Goal: Task Accomplishment & Management: Manage account settings

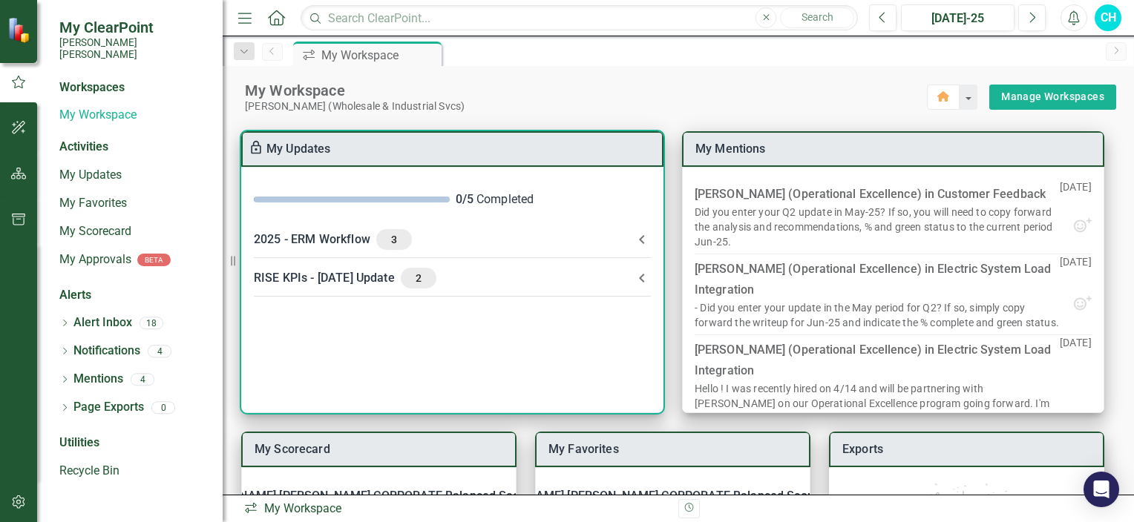
click at [350, 240] on div "2025 - ERM Workflow 3" at bounding box center [443, 239] width 379 height 21
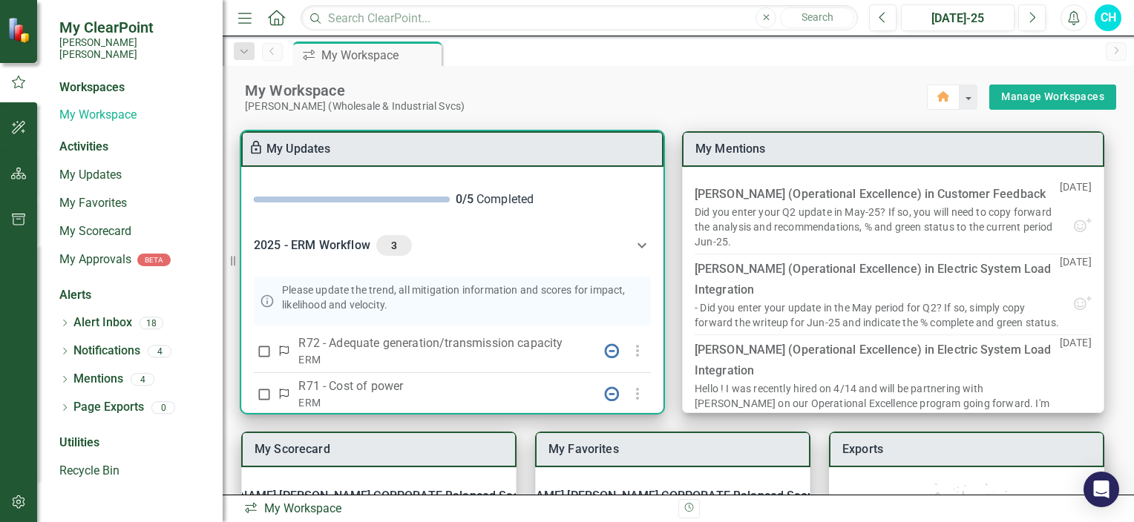
click at [303, 154] on link "My Updates" at bounding box center [298, 149] width 65 height 14
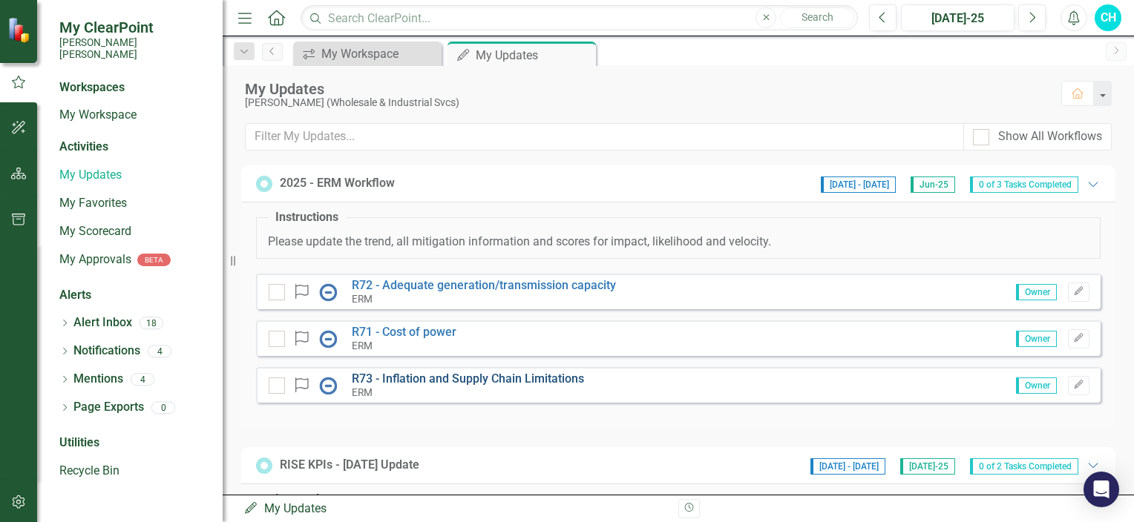
click at [450, 379] on link "R73 - Inflation and Supply Chain Limitations" at bounding box center [468, 379] width 232 height 14
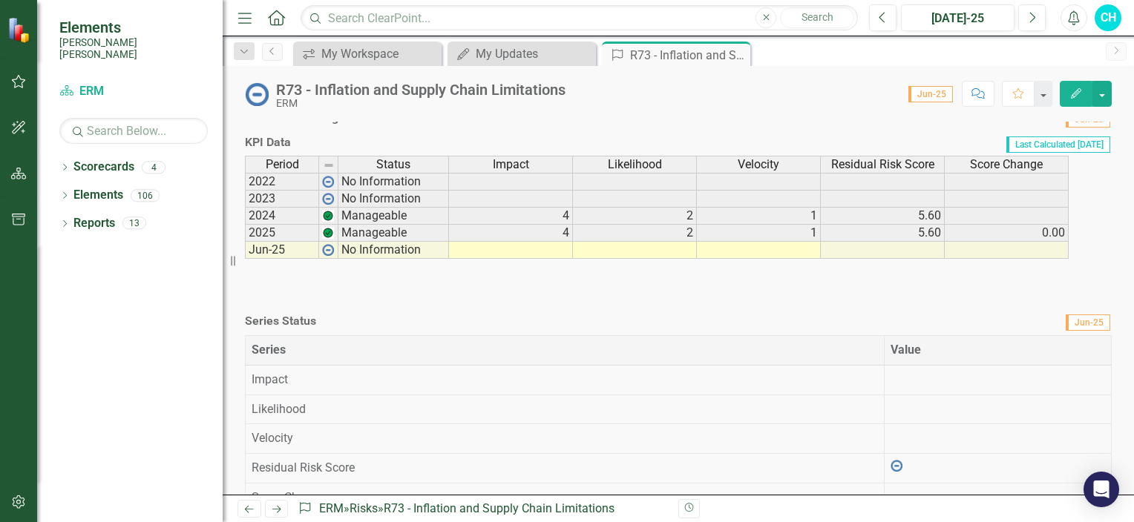
scroll to position [246, 0]
click at [377, 84] on div at bounding box center [678, 84] width 867 height 0
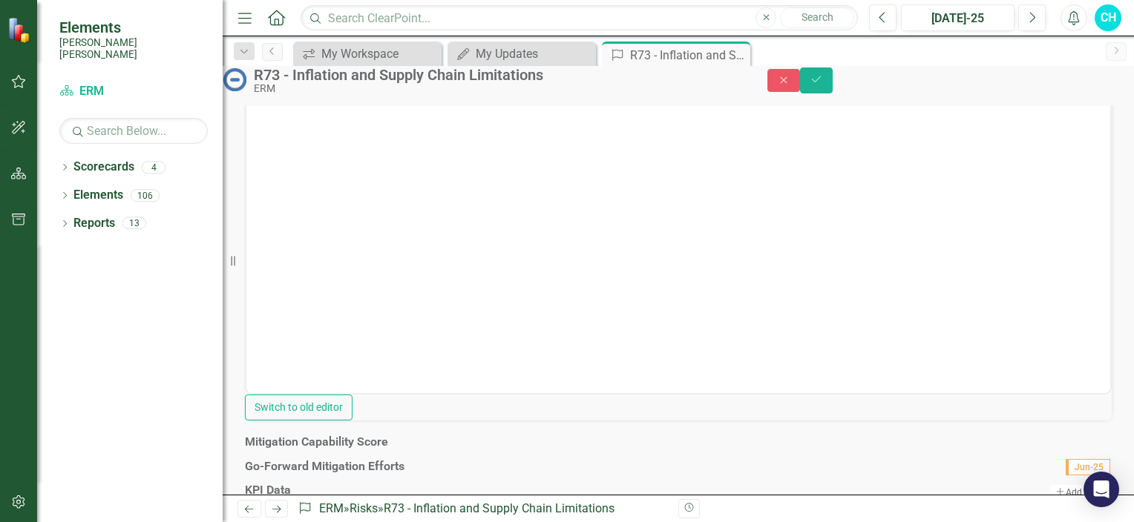
scroll to position [0, 0]
click at [310, 168] on body "Rich Text Area. Press ALT-0 for help." at bounding box center [678, 245] width 864 height 223
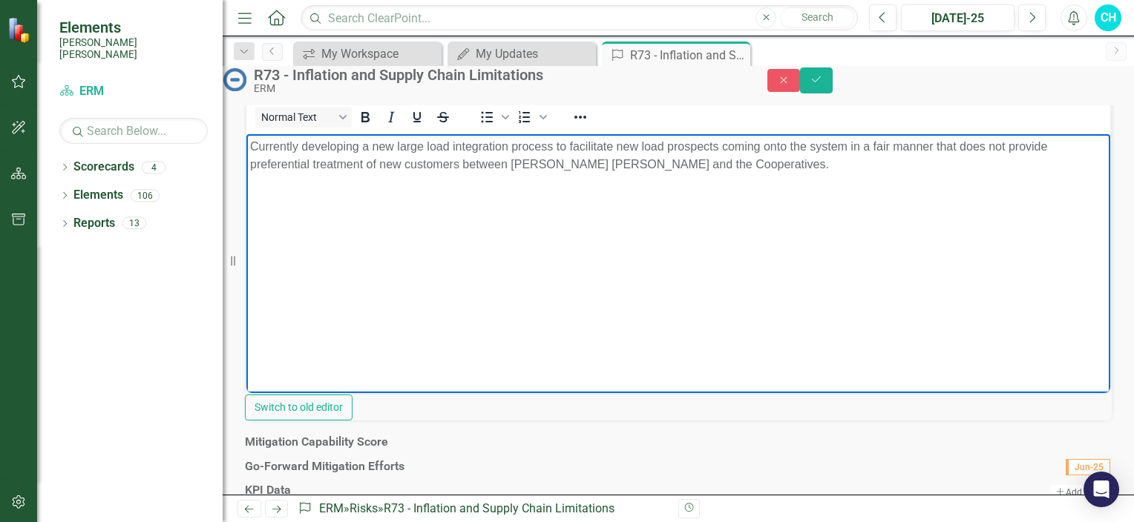
click at [894, 147] on p "Currently developing a new large load integration process to facilitate new loa…" at bounding box center [678, 156] width 856 height 36
click at [814, 168] on p "Currently developing a new large load integration process to facilitate new loa…" at bounding box center [678, 156] width 856 height 36
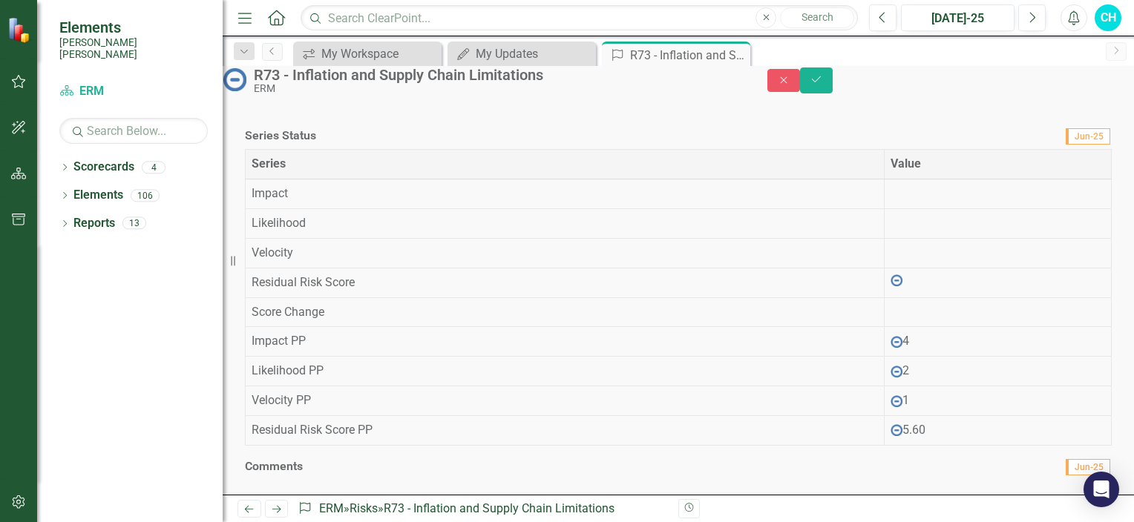
scroll to position [985, 0]
drag, startPoint x: 883, startPoint y: 347, endPoint x: 696, endPoint y: 338, distance: 187.2
click at [696, 119] on div "Period Status Impact Likelihood Velocity Residual Risk Score Score Change 2022 …" at bounding box center [678, 44] width 867 height 148
click at [833, 94] on button "Save" at bounding box center [816, 81] width 33 height 26
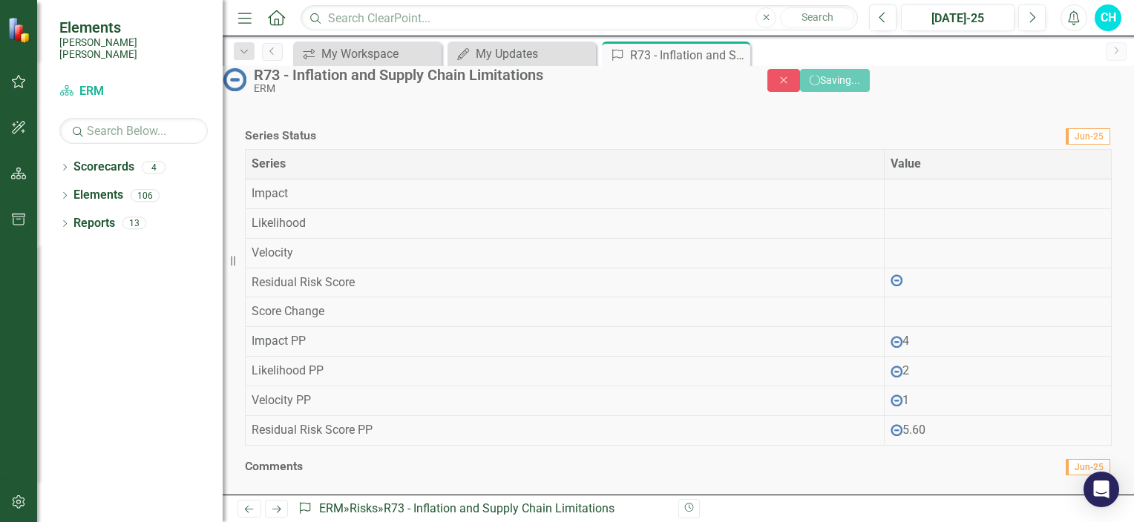
scroll to position [516, 0]
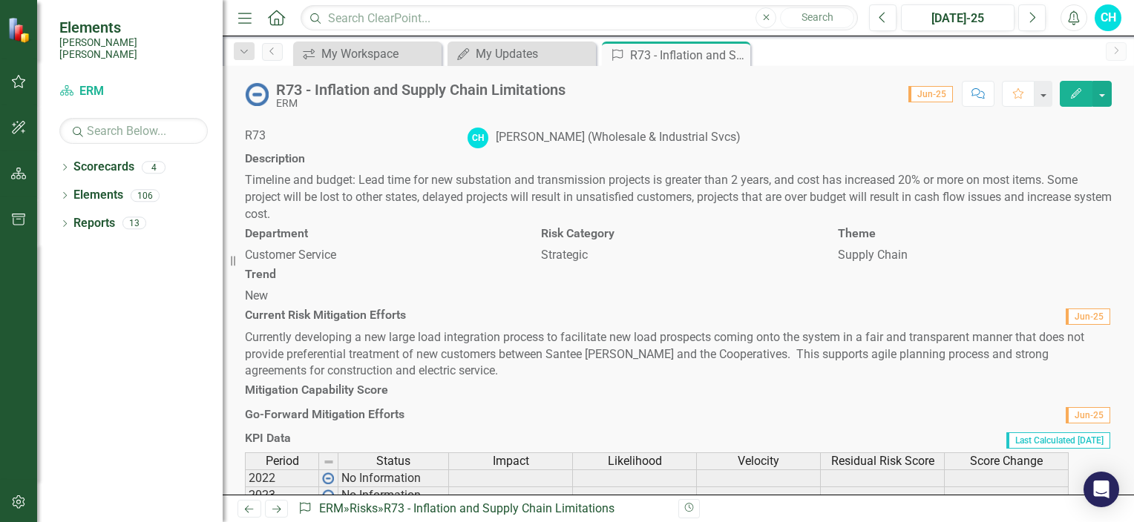
click at [256, 98] on img at bounding box center [257, 94] width 24 height 24
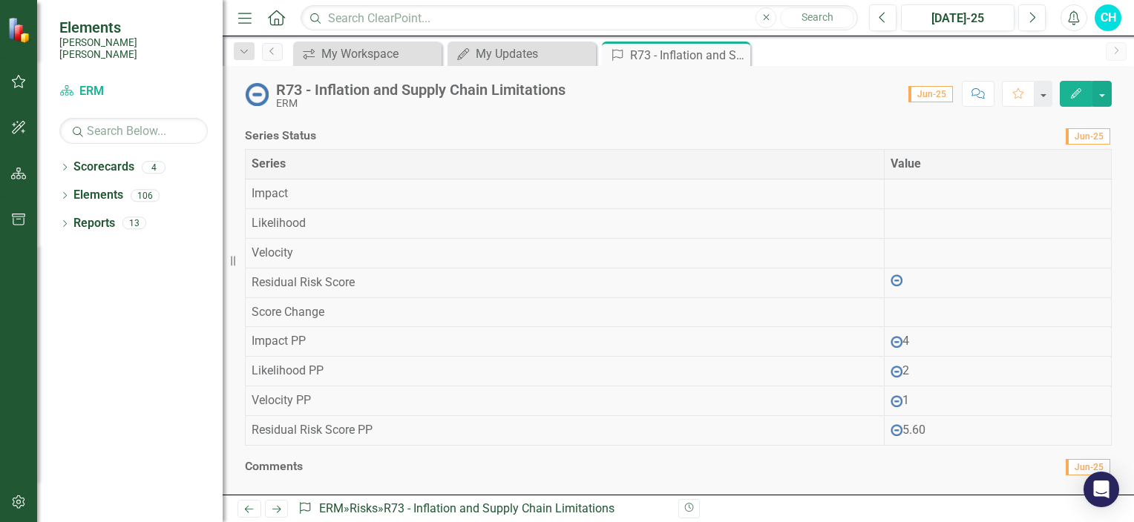
scroll to position [536, 0]
click at [500, 73] on td at bounding box center [511, 64] width 124 height 17
type textarea "4"
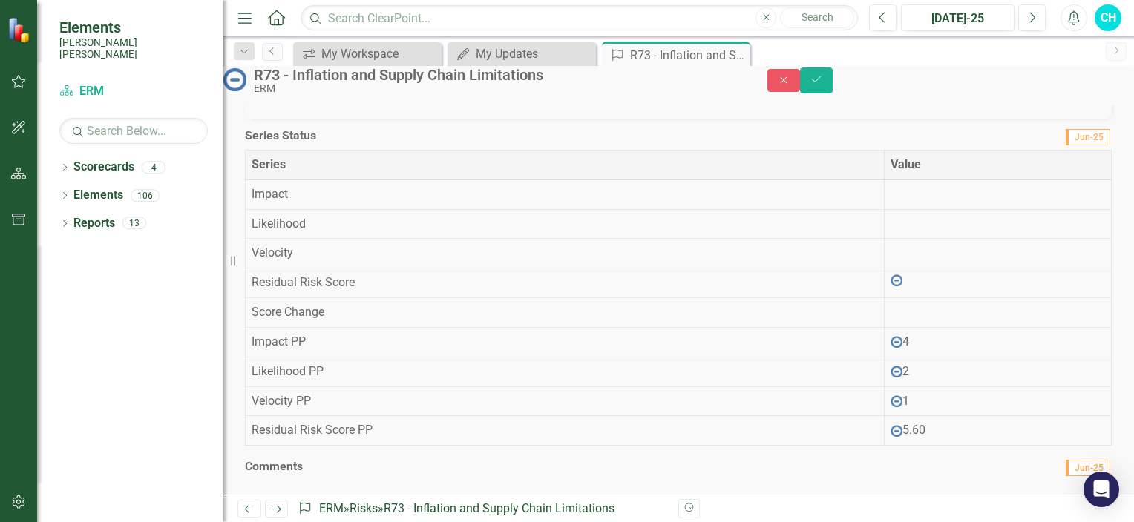
type textarea "2"
click at [666, 73] on td "2" at bounding box center [635, 64] width 124 height 17
type textarea "1"
click at [632, 126] on div "KPI Data Add Add Series Period Status Impact Likelihood Velocity Residual Risk …" at bounding box center [678, 21] width 889 height 210
click at [823, 85] on icon "Save" at bounding box center [816, 79] width 13 height 10
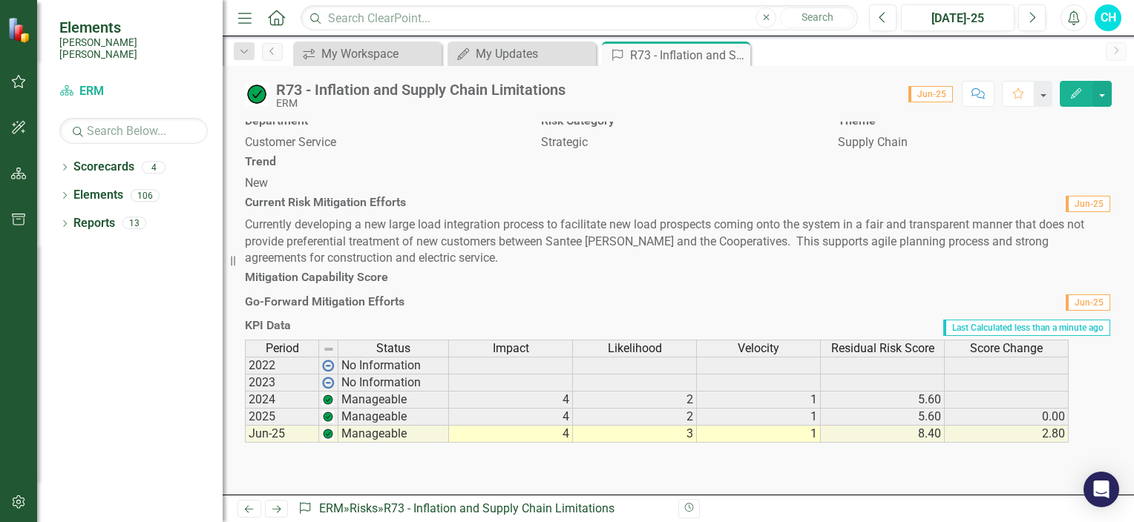
scroll to position [0, 0]
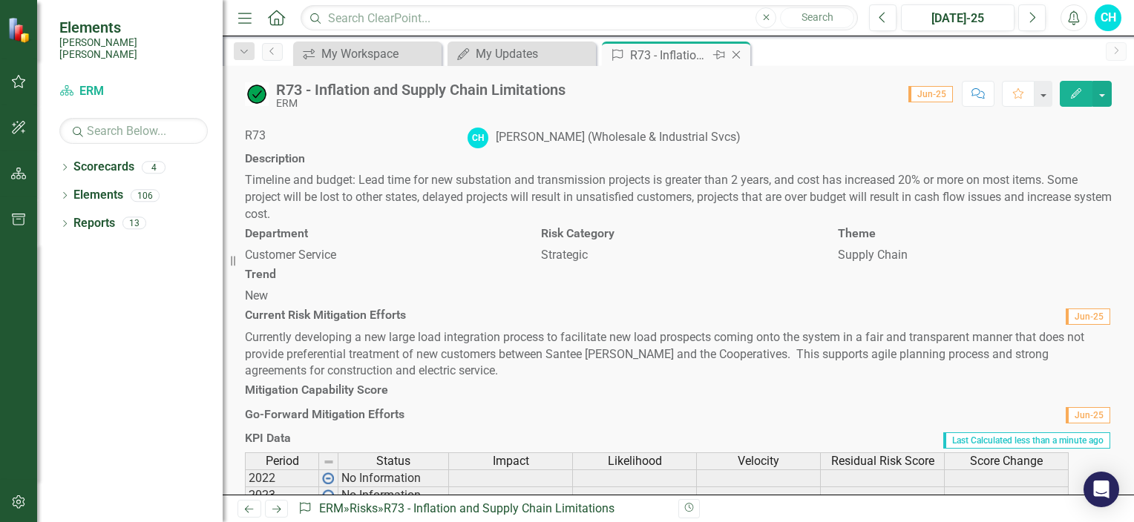
click at [739, 59] on icon "Close" at bounding box center [736, 55] width 15 height 12
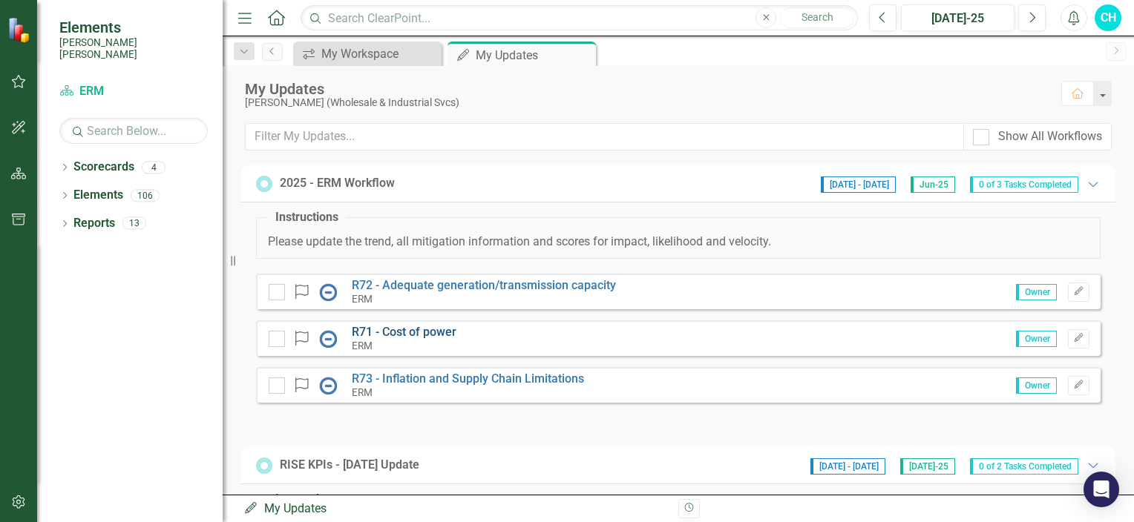
click at [415, 334] on link "R71 - Cost of power" at bounding box center [404, 332] width 105 height 14
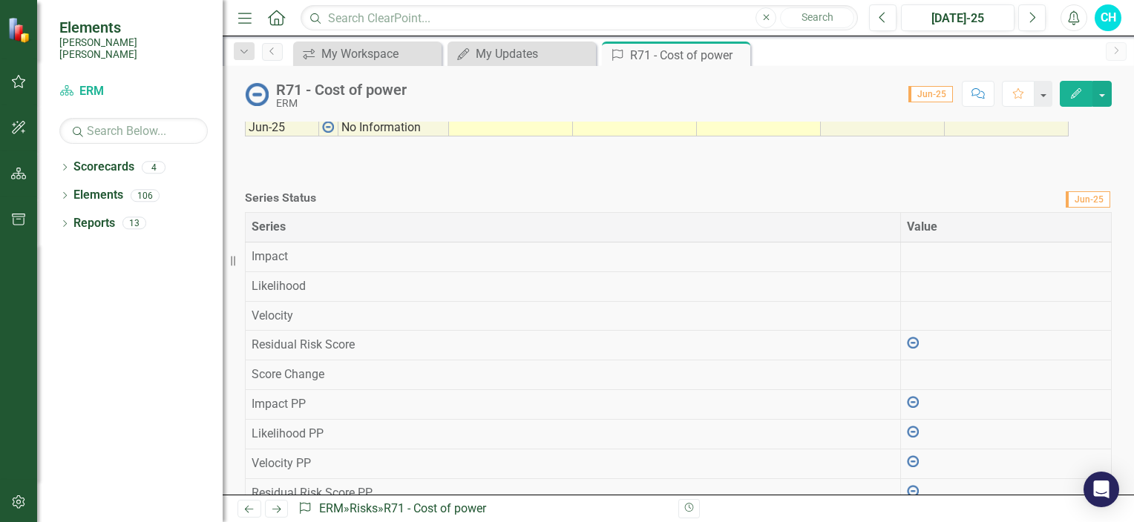
scroll to position [350, 0]
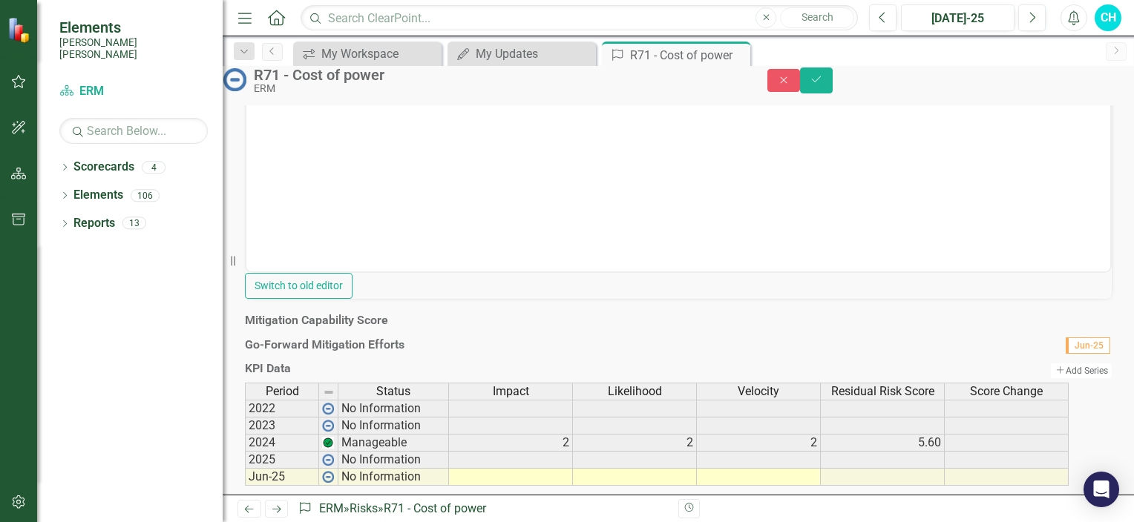
scroll to position [0, 0]
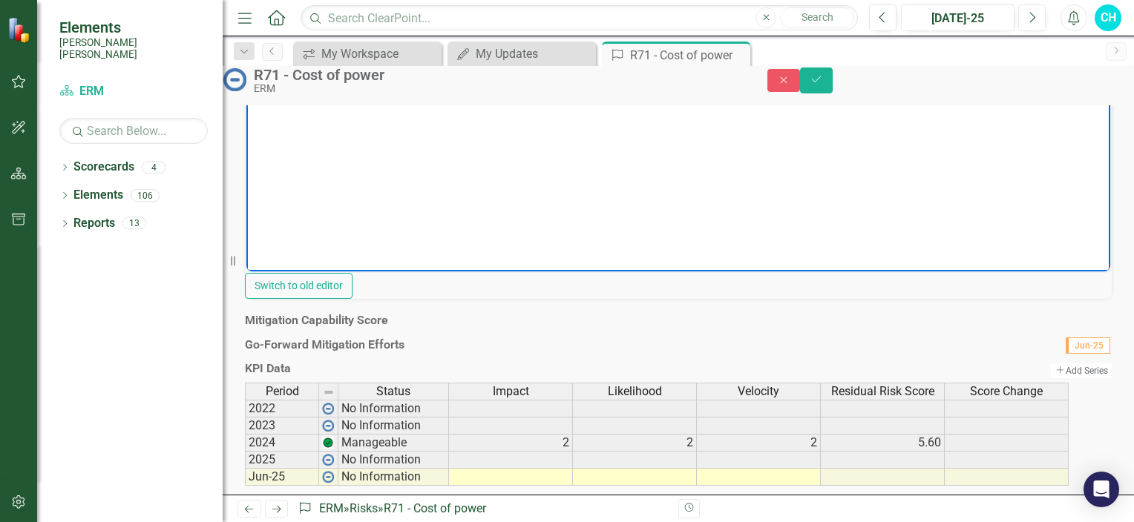
click at [298, 62] on body "Rich Text Area. Press ALT-0 for help." at bounding box center [678, 124] width 864 height 223
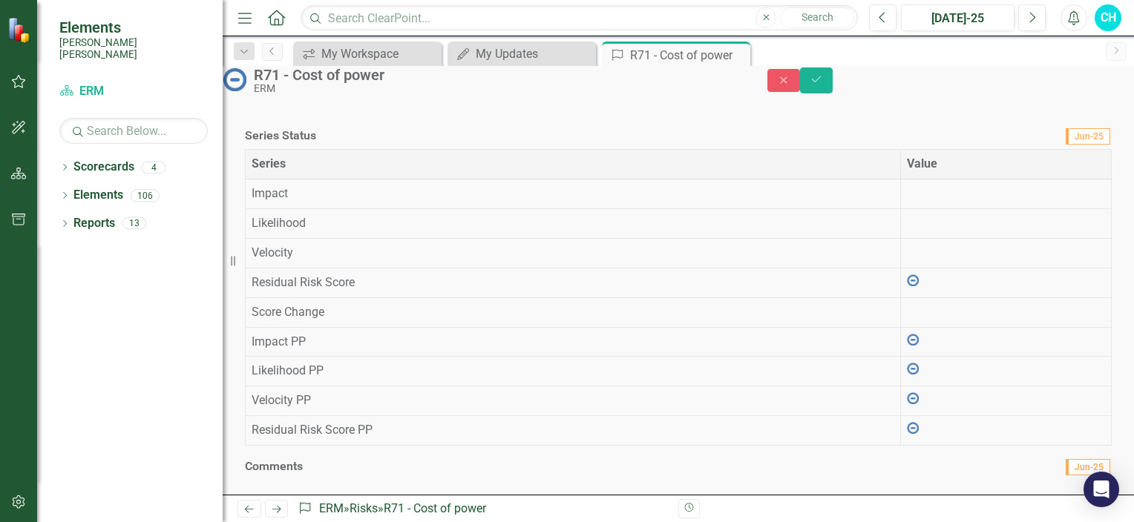
scroll to position [846, 0]
drag, startPoint x: 259, startPoint y: 334, endPoint x: 543, endPoint y: 416, distance: 295.0
click at [543, 73] on td at bounding box center [511, 64] width 124 height 17
type textarea "2"
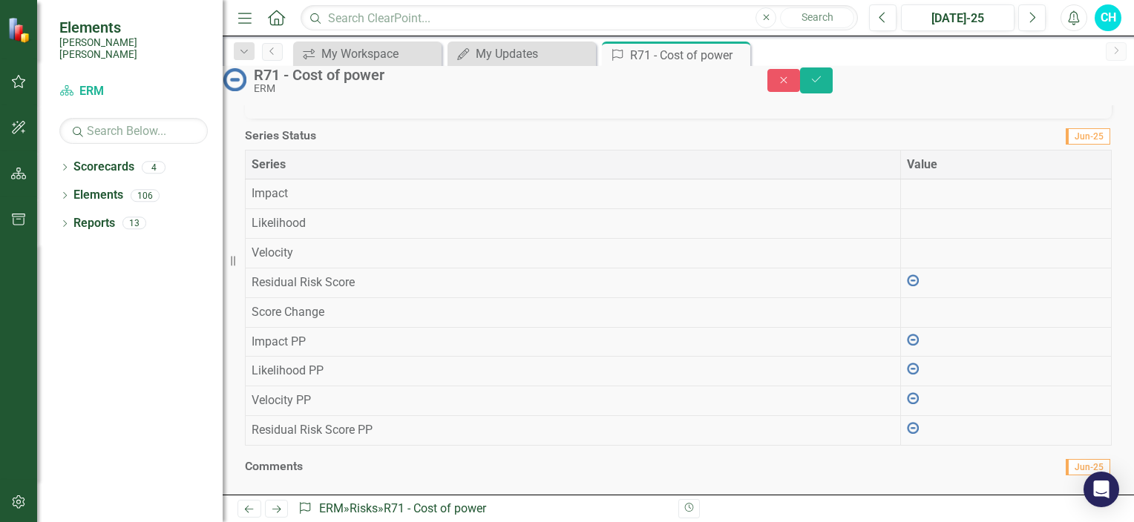
type textarea "2"
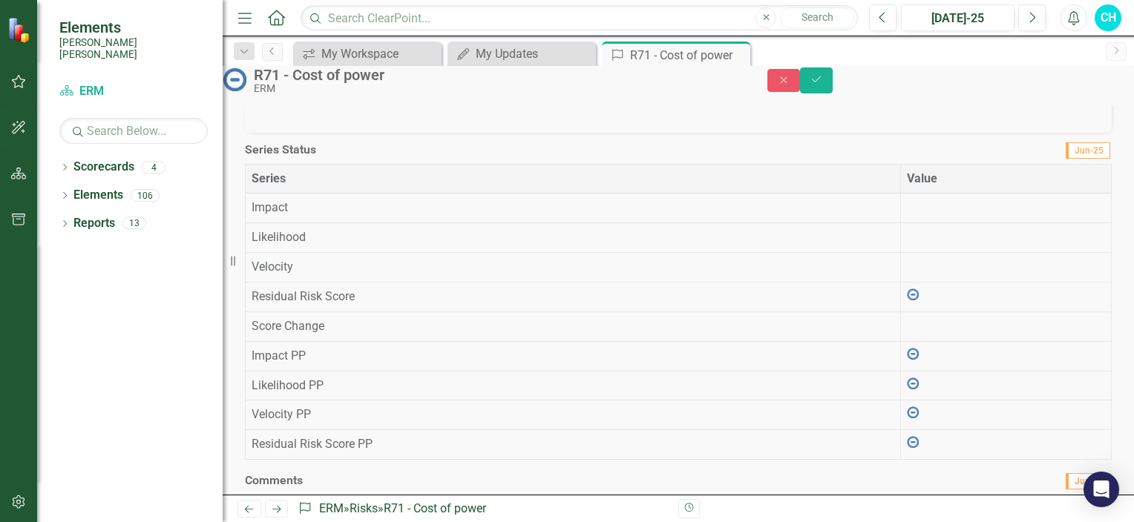
type input "Continue customer visits, communicate upcoming rate studies, accommodate custom…"
click at [823, 82] on icon "Save" at bounding box center [816, 79] width 13 height 10
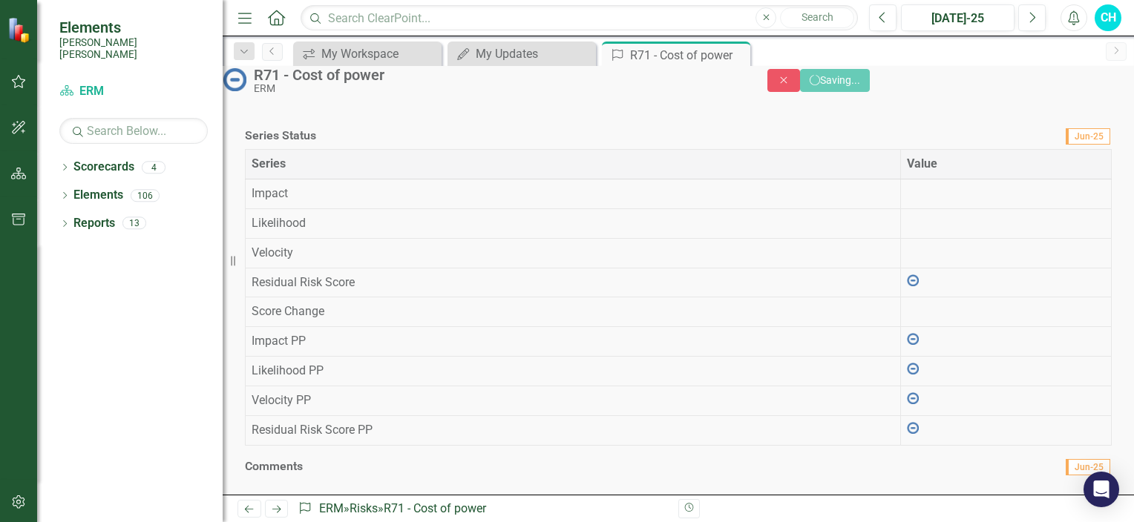
scroll to position [519, 0]
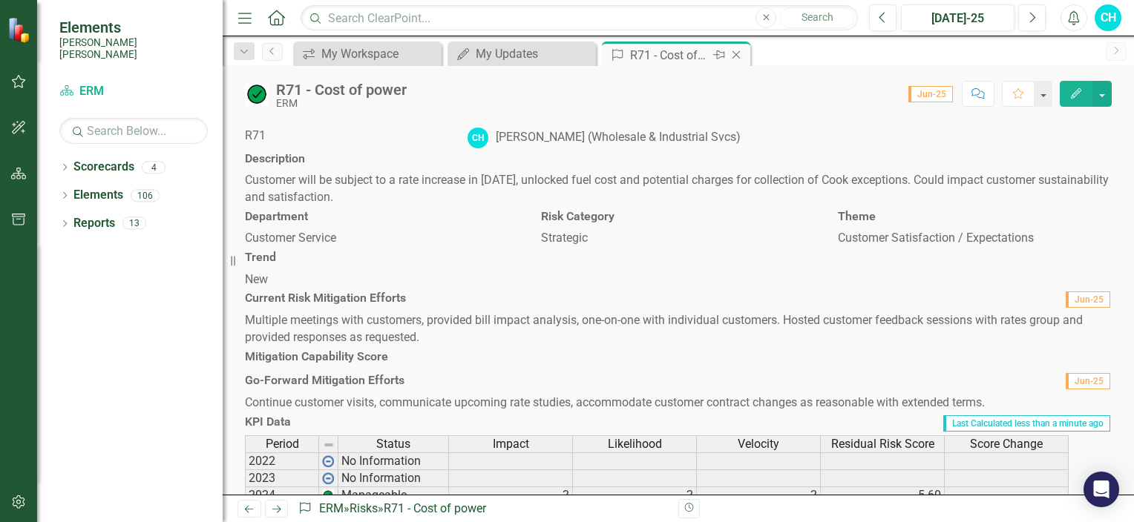
click at [736, 51] on icon "Close" at bounding box center [736, 55] width 15 height 12
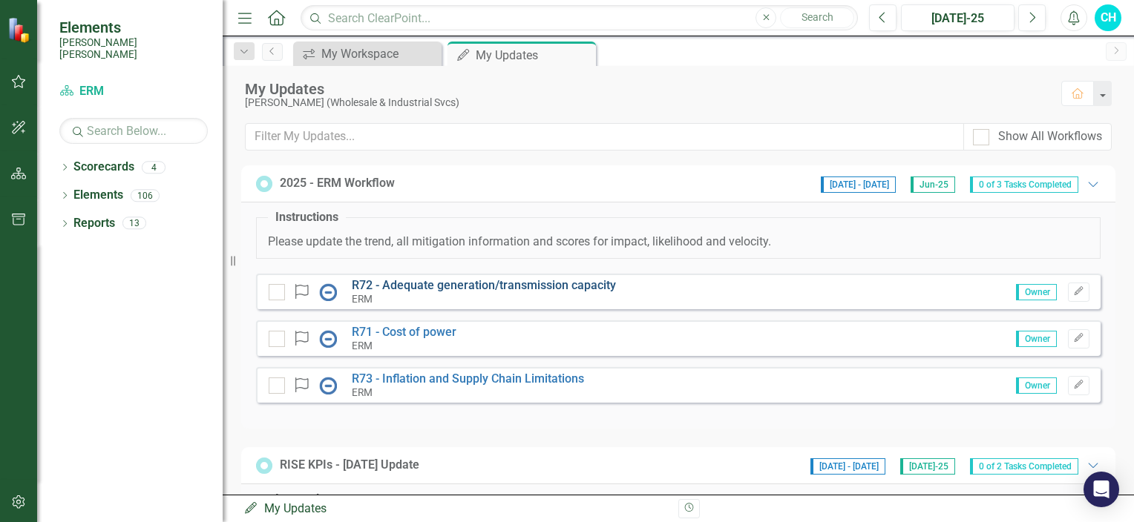
click at [431, 283] on link "R72 - Adequate generation/transmission capacity" at bounding box center [484, 285] width 264 height 14
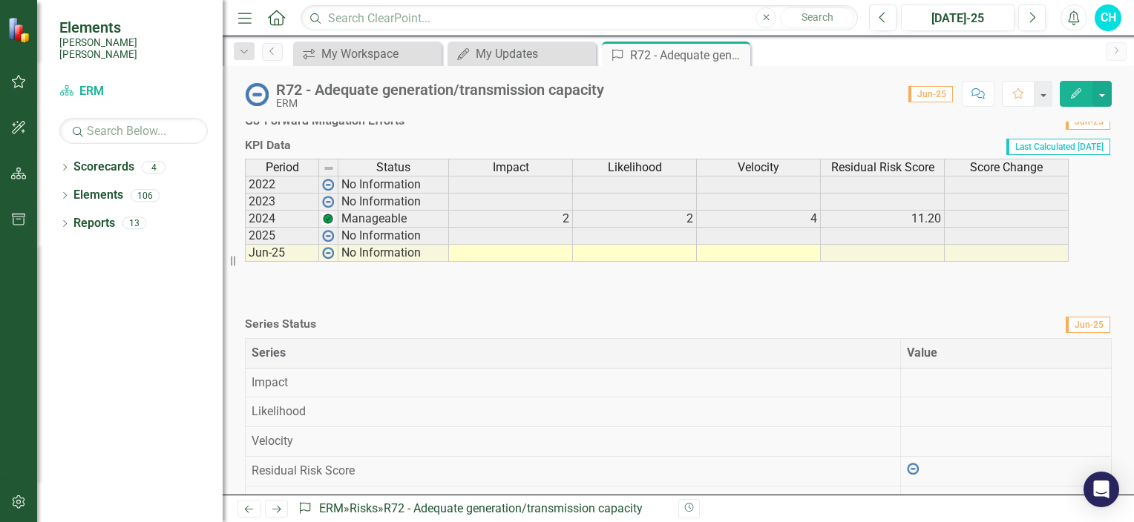
scroll to position [258, 0]
click at [292, 64] on div "New" at bounding box center [678, 55] width 867 height 17
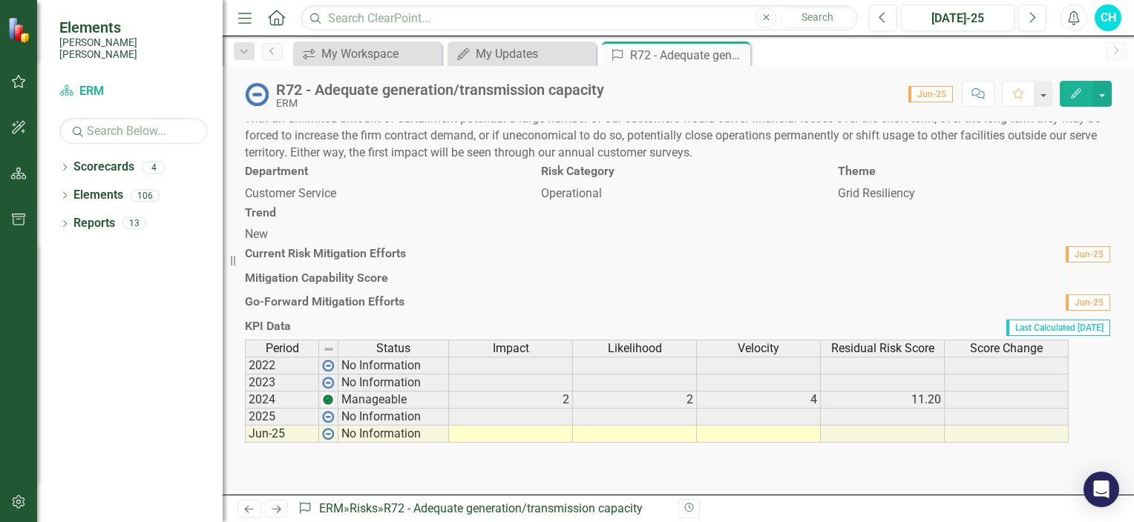
scroll to position [68, 0]
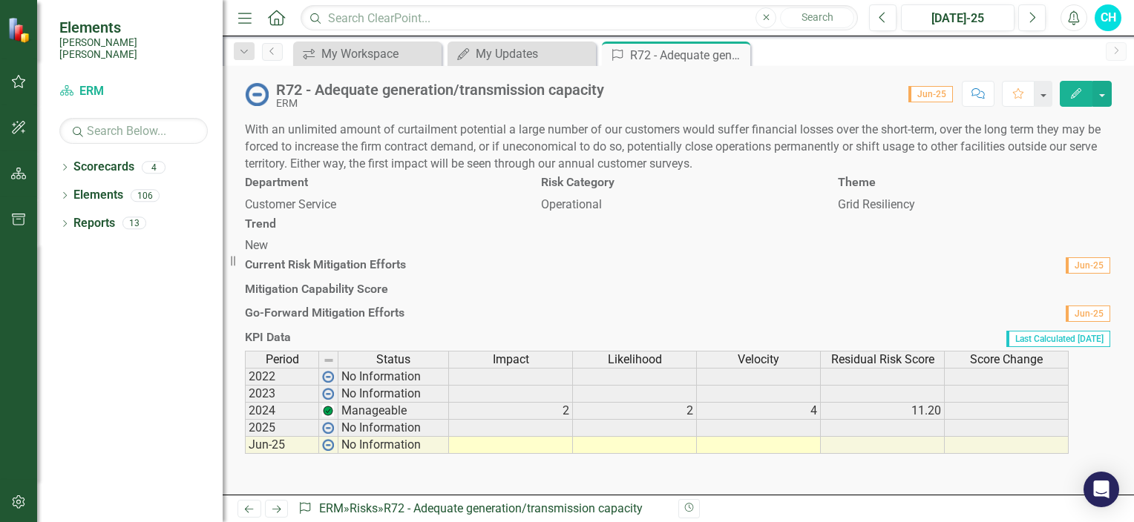
click at [378, 98] on h3 "Description" at bounding box center [678, 91] width 867 height 13
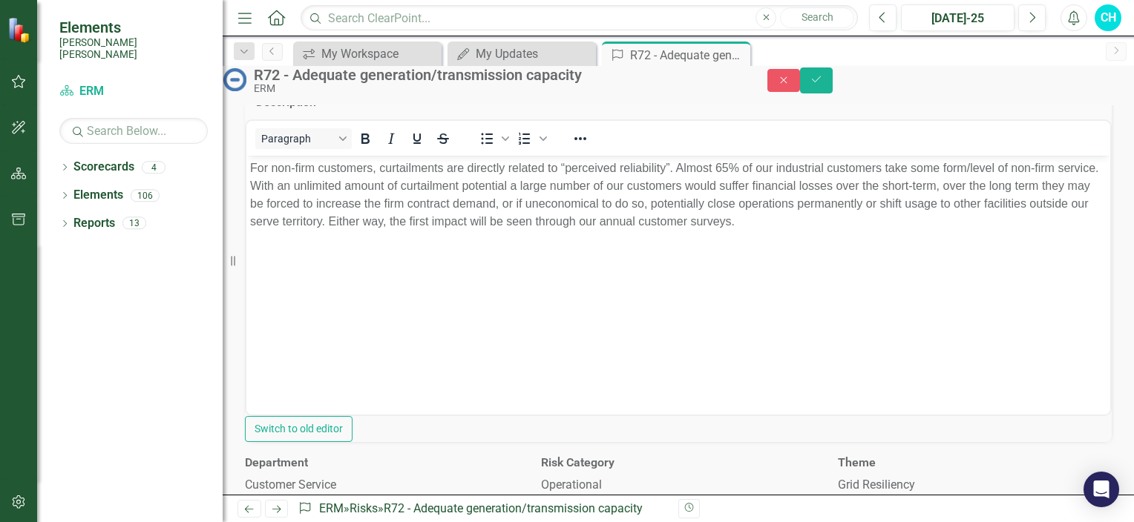
scroll to position [0, 0]
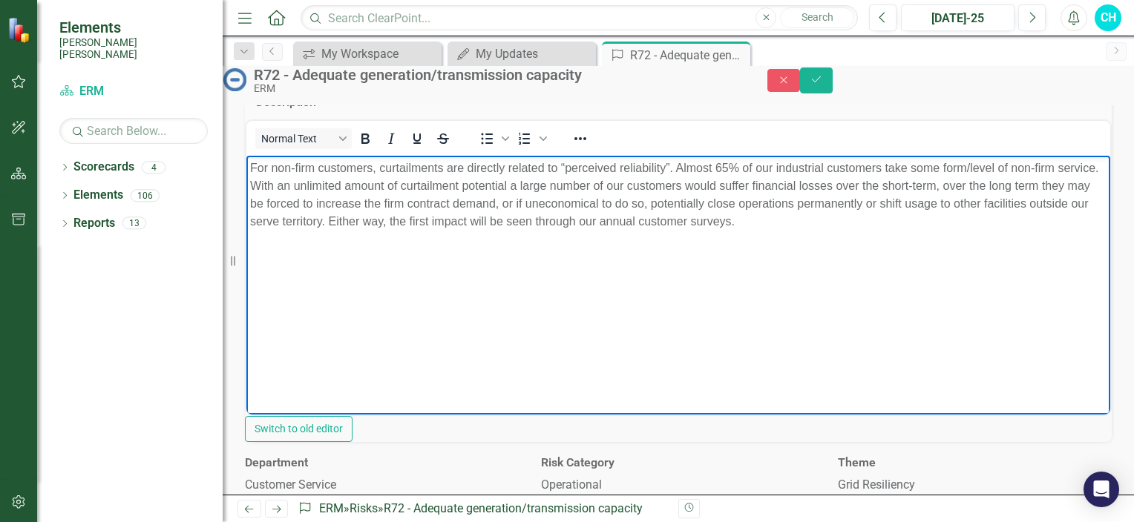
click at [254, 166] on p "For non-firm customers, curtailments are directly related to “perceived reliabi…" at bounding box center [678, 194] width 856 height 71
click at [332, 166] on p "We do not build generation capacity to serve non-firm load. For non-firm custom…" at bounding box center [678, 194] width 856 height 71
click at [554, 168] on p "We do not plan generation capacity to serve non-firm load. For non-firm custome…" at bounding box center [678, 194] width 856 height 71
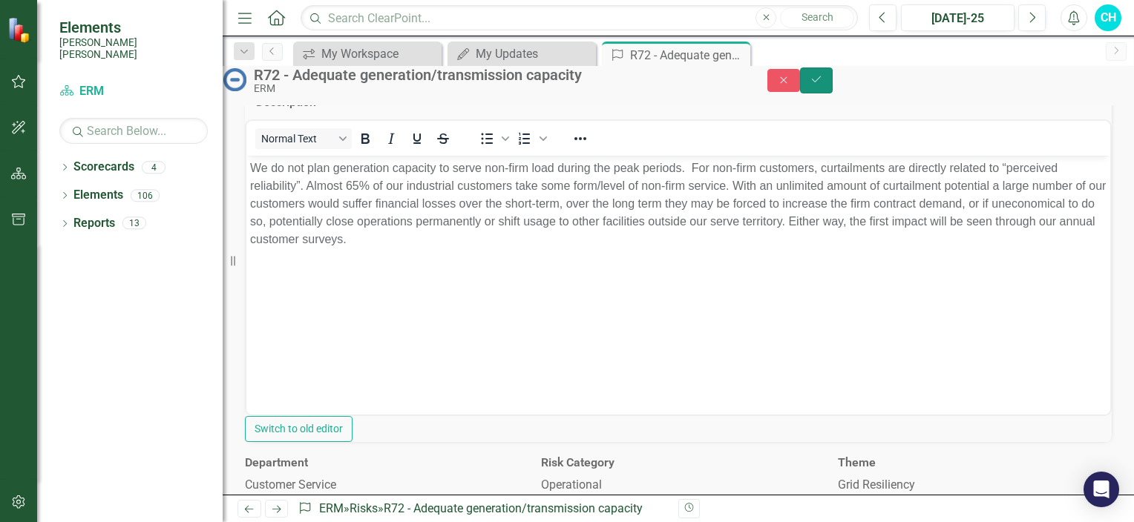
click at [823, 85] on icon "Save" at bounding box center [816, 79] width 13 height 10
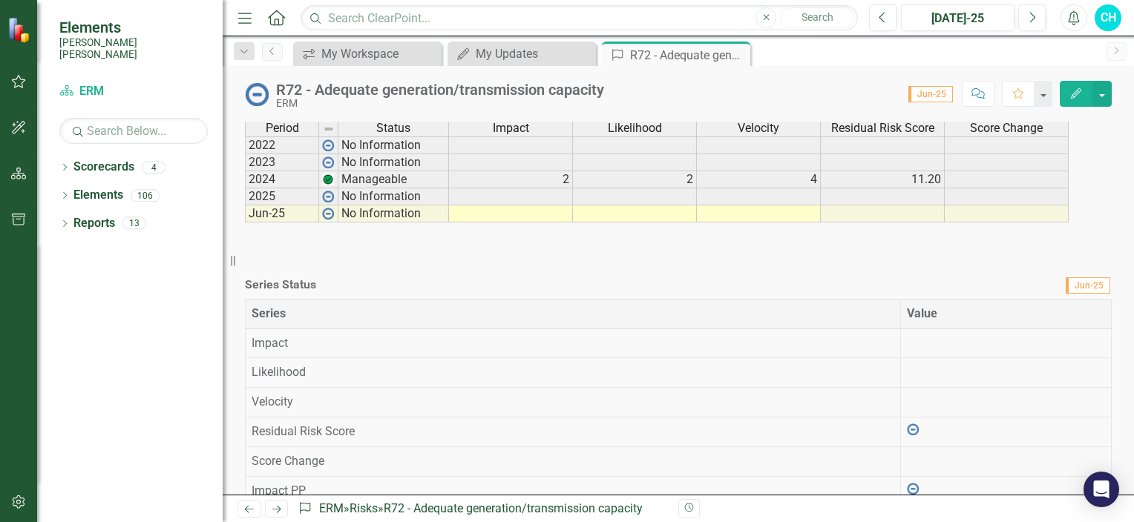
scroll to position [297, 0]
click at [416, 42] on h3 "Current Risk Mitigation Efforts" at bounding box center [582, 35] width 674 height 13
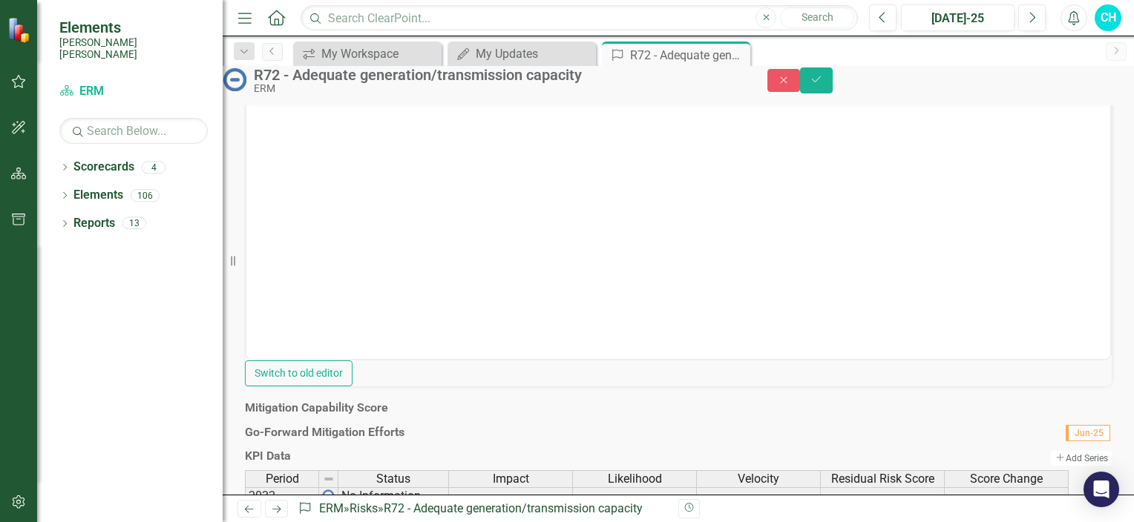
scroll to position [0, 0]
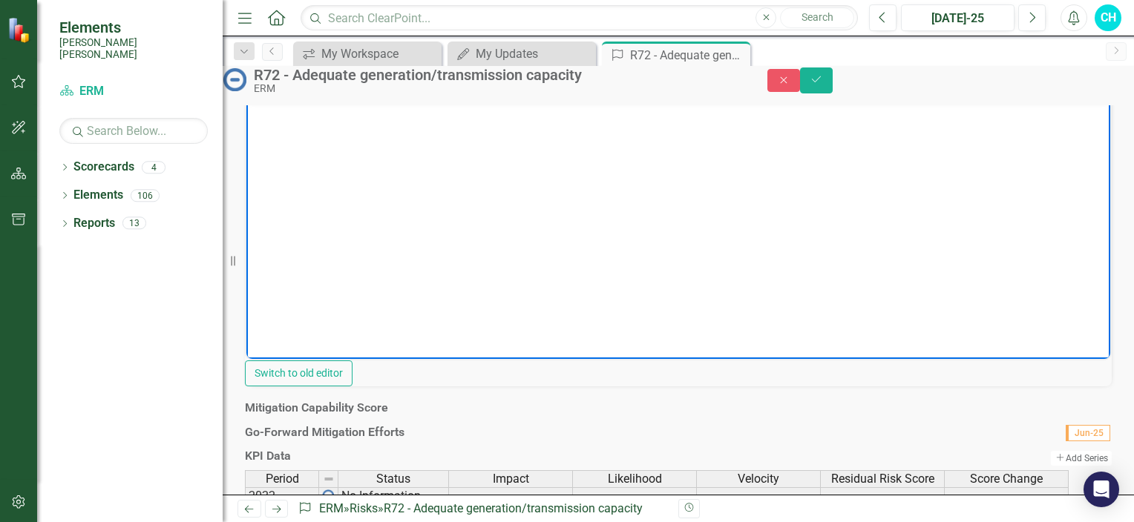
click at [327, 114] on p "Rich Text Area. Press ALT-0 for help." at bounding box center [678, 113] width 856 height 18
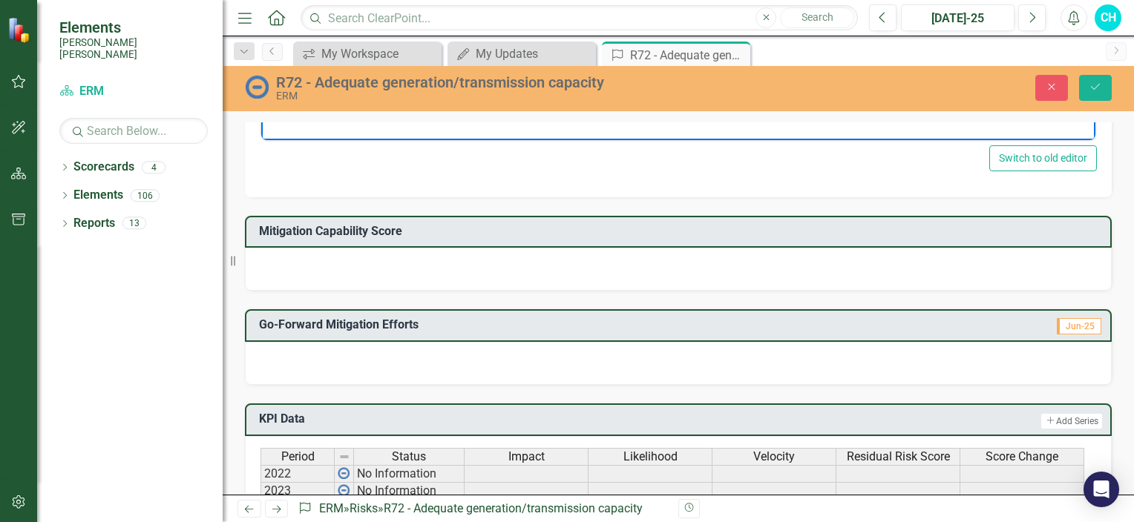
scroll to position [809, 0]
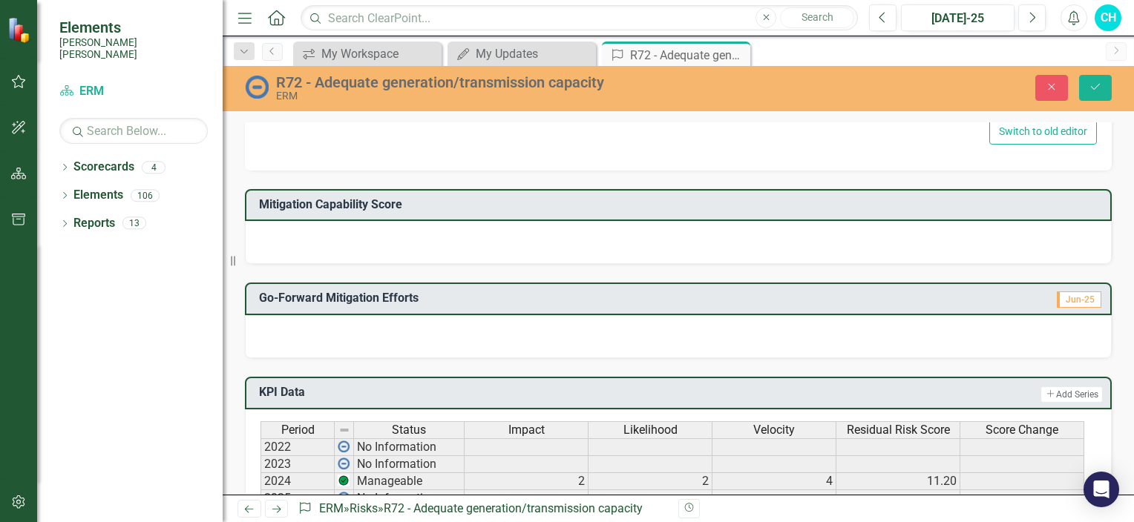
click at [316, 324] on div at bounding box center [678, 336] width 867 height 43
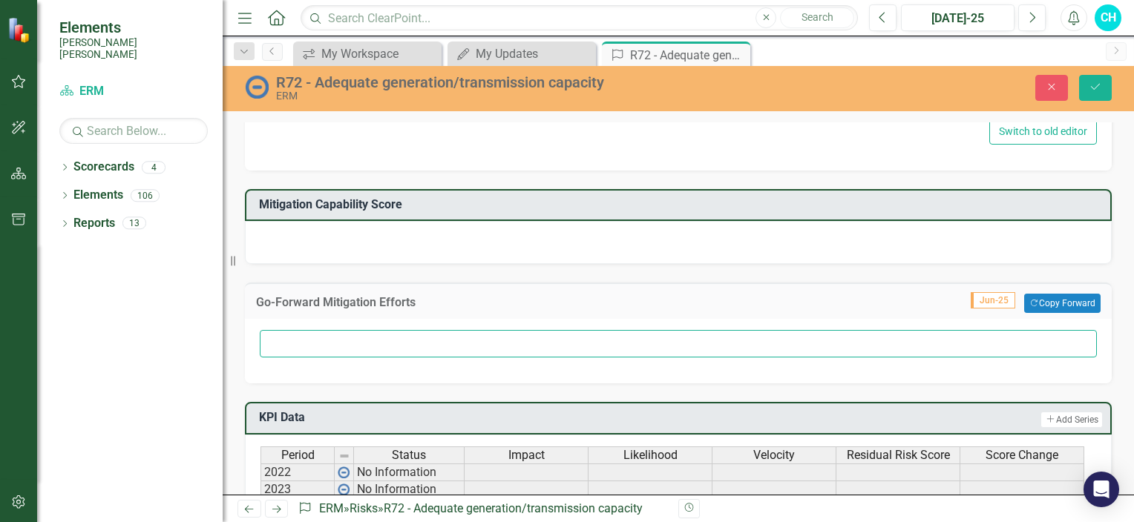
click at [301, 340] on input "text" at bounding box center [678, 343] width 837 height 27
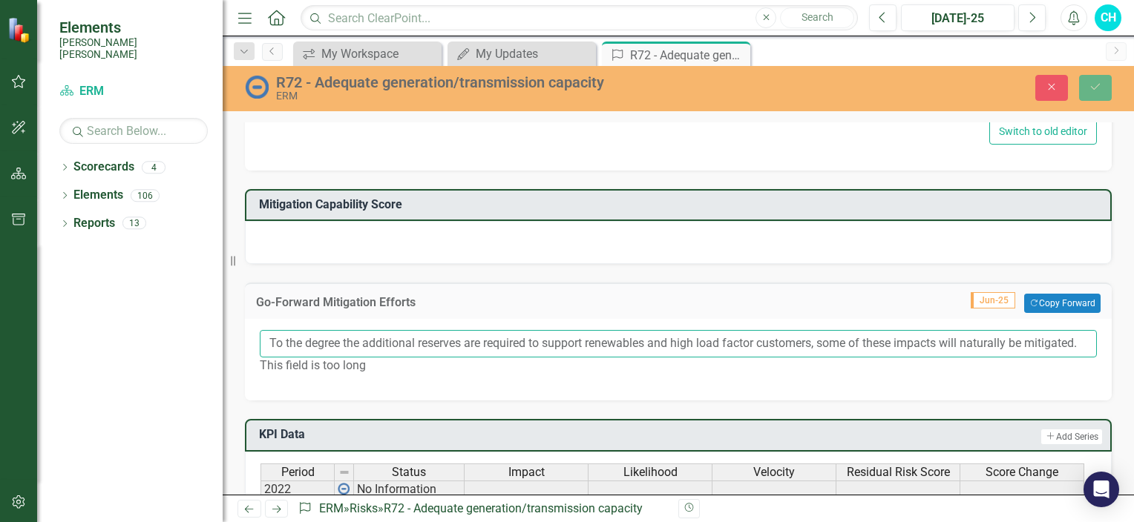
scroll to position [0, 8]
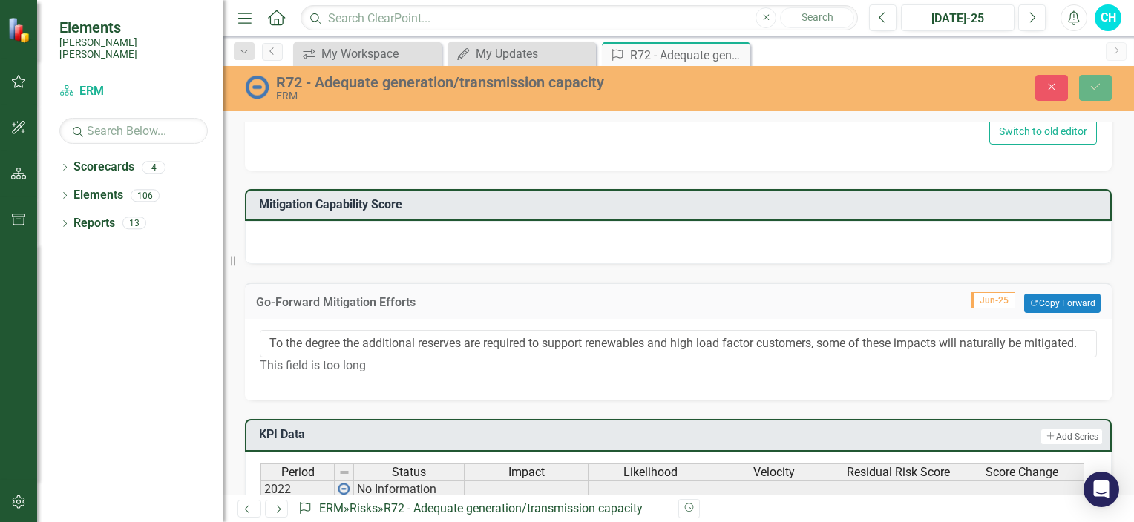
click at [594, 236] on div at bounding box center [678, 242] width 867 height 43
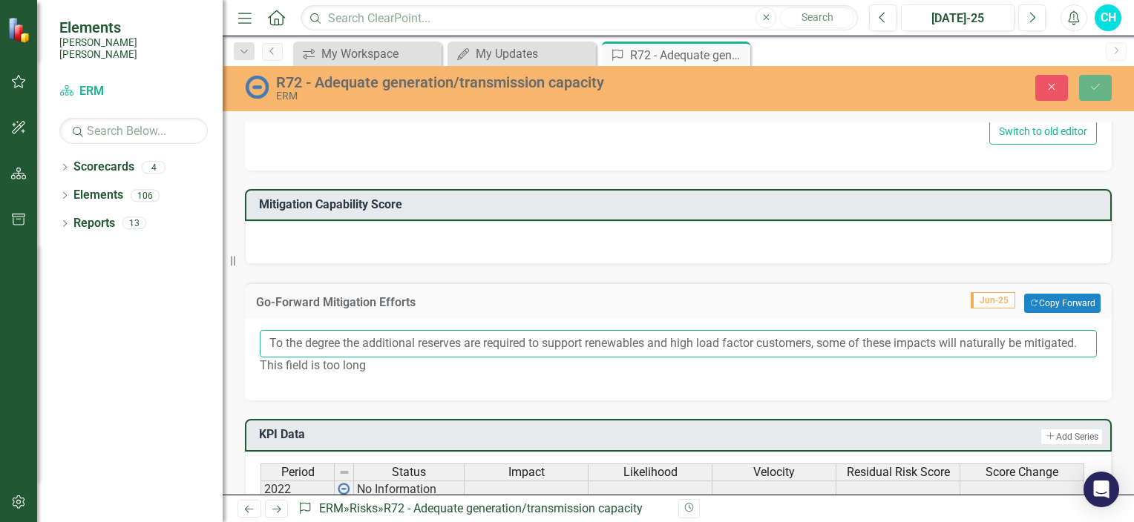
click at [867, 334] on input "To the degree the additional reserves are required to support renewables and hi…" at bounding box center [678, 343] width 837 height 27
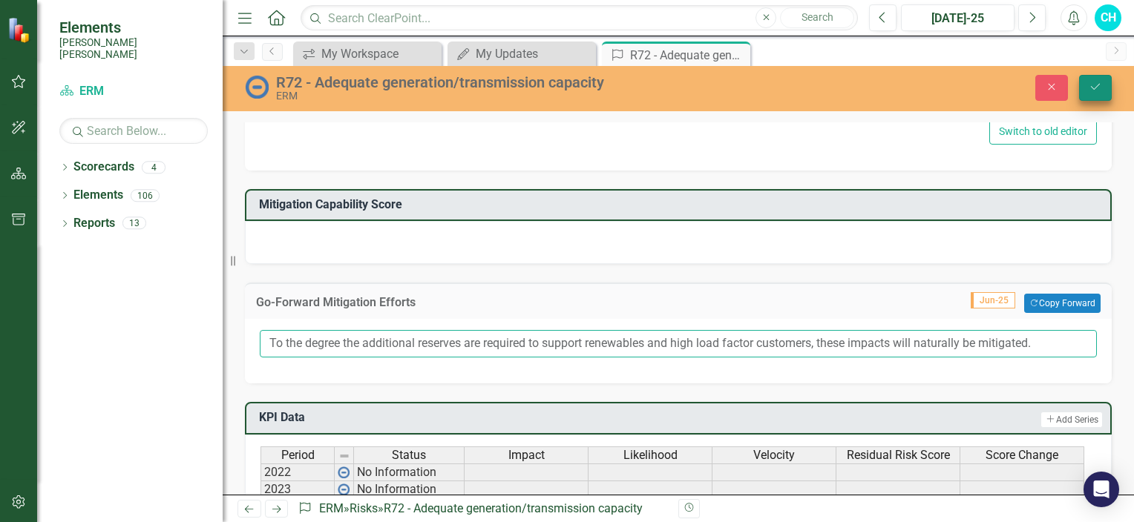
type input "To the degree the additional reserves are required to support renewables and hi…"
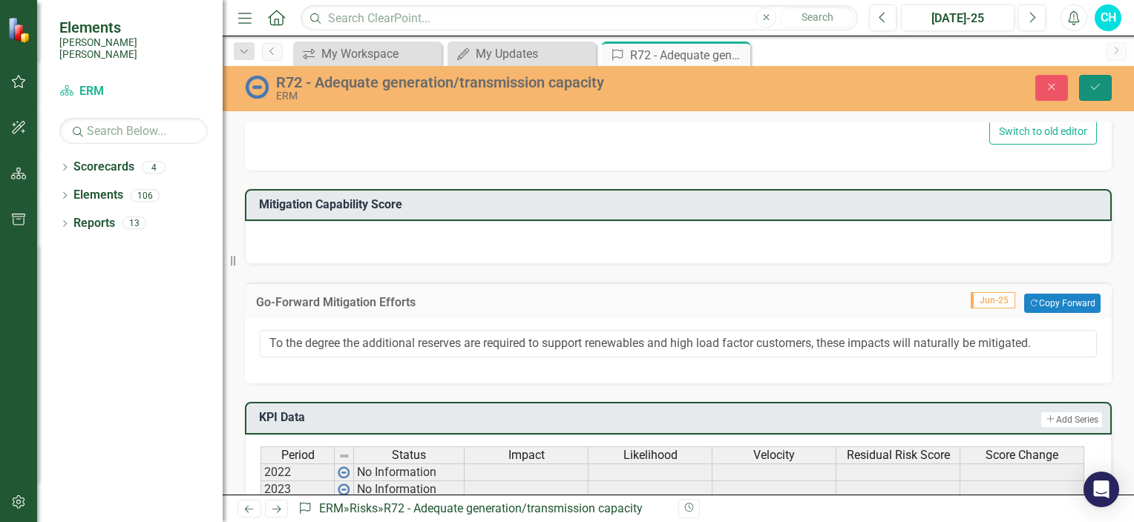
click at [1095, 91] on icon "Save" at bounding box center [1095, 87] width 13 height 10
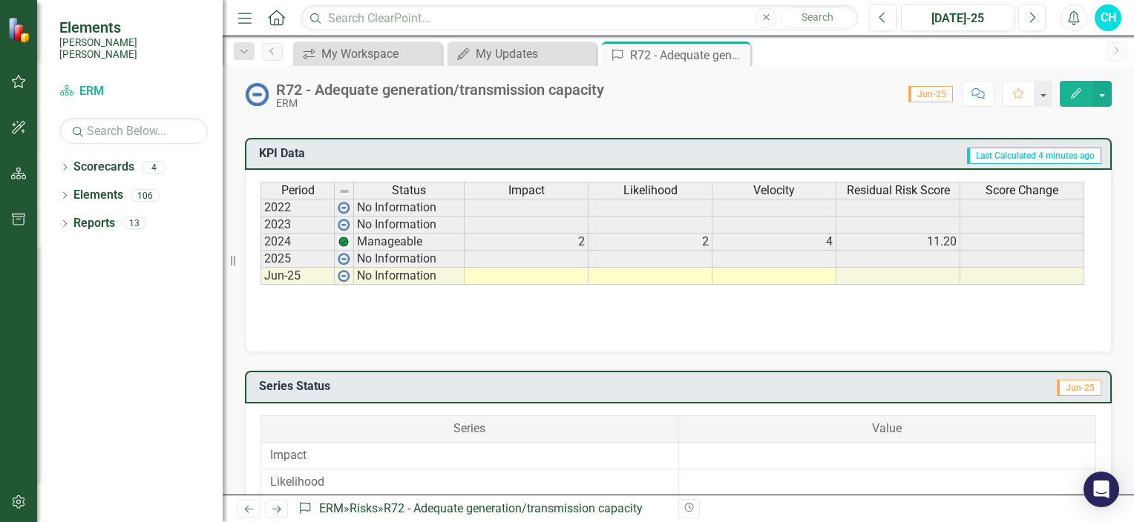
scroll to position [723, 0]
click at [563, 284] on td at bounding box center [527, 274] width 124 height 17
type textarea "2"
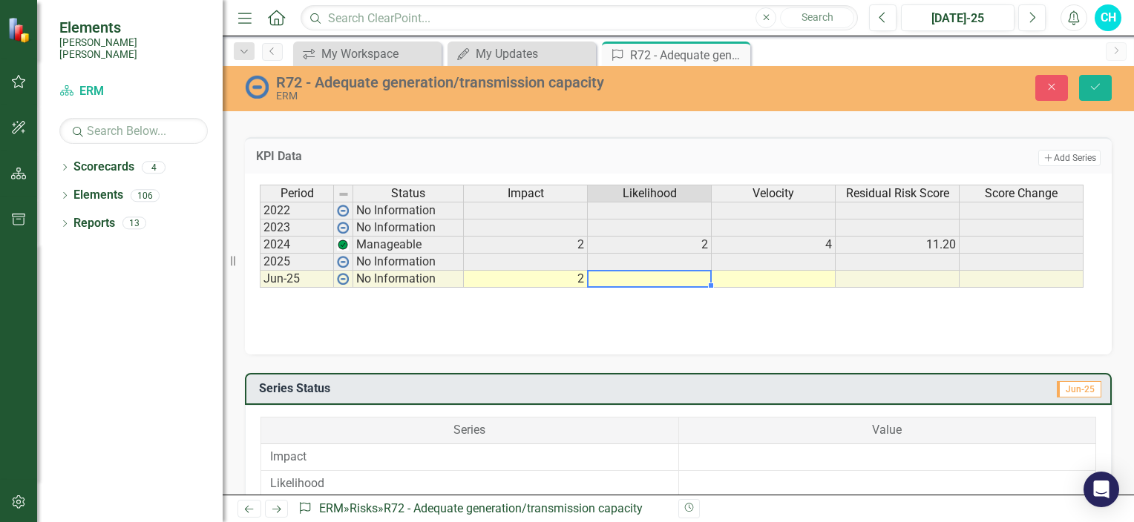
type textarea "2"
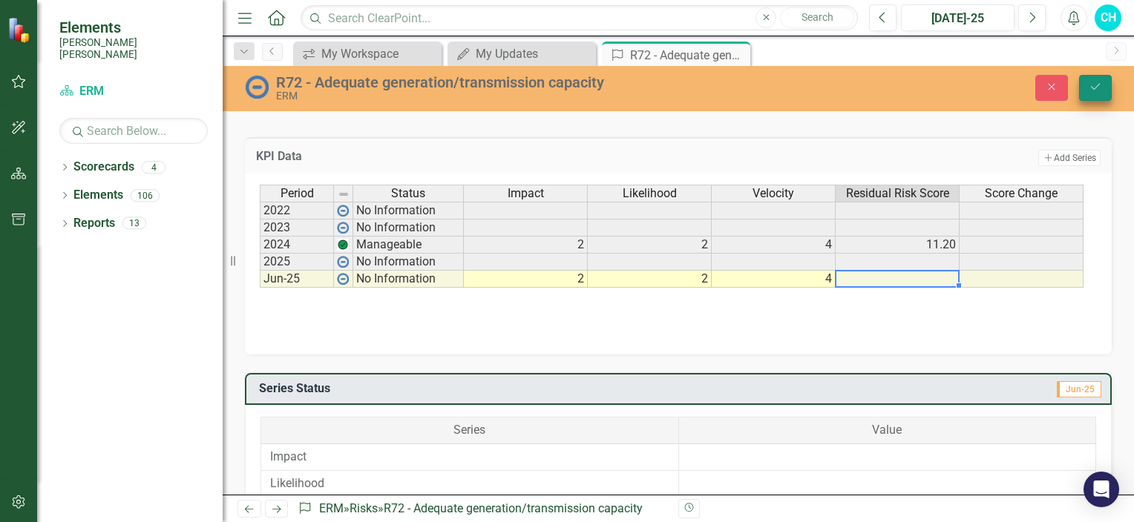
type textarea "4"
click at [1097, 90] on icon "Save" at bounding box center [1095, 87] width 13 height 10
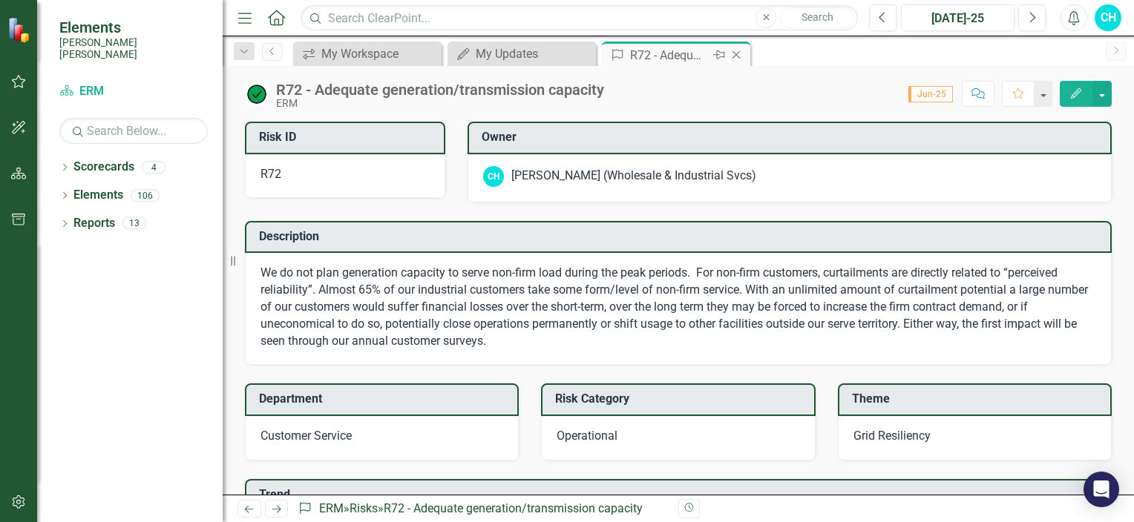
click at [736, 56] on icon "Close" at bounding box center [736, 55] width 15 height 12
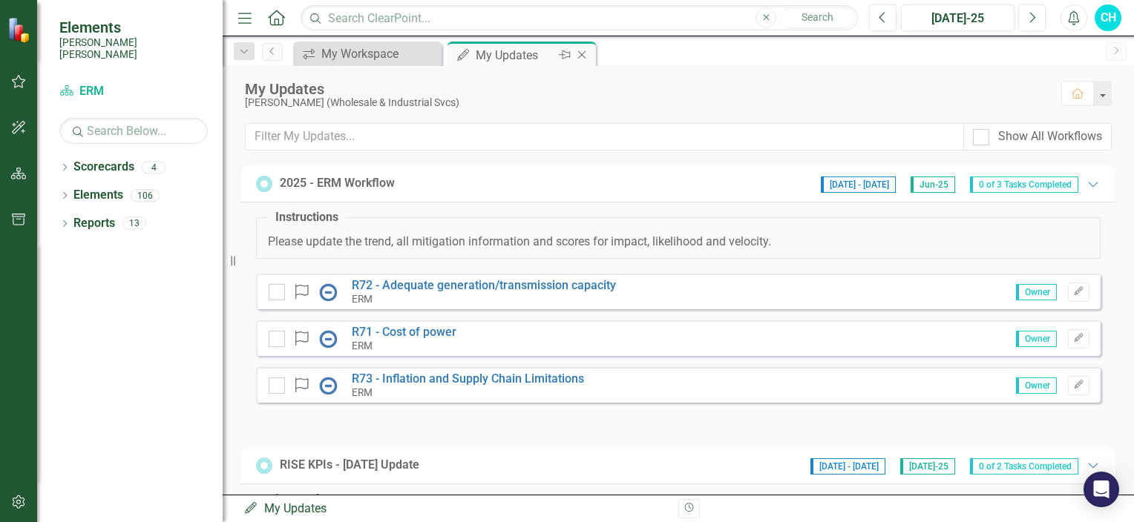
click at [582, 53] on icon at bounding box center [582, 55] width 8 height 8
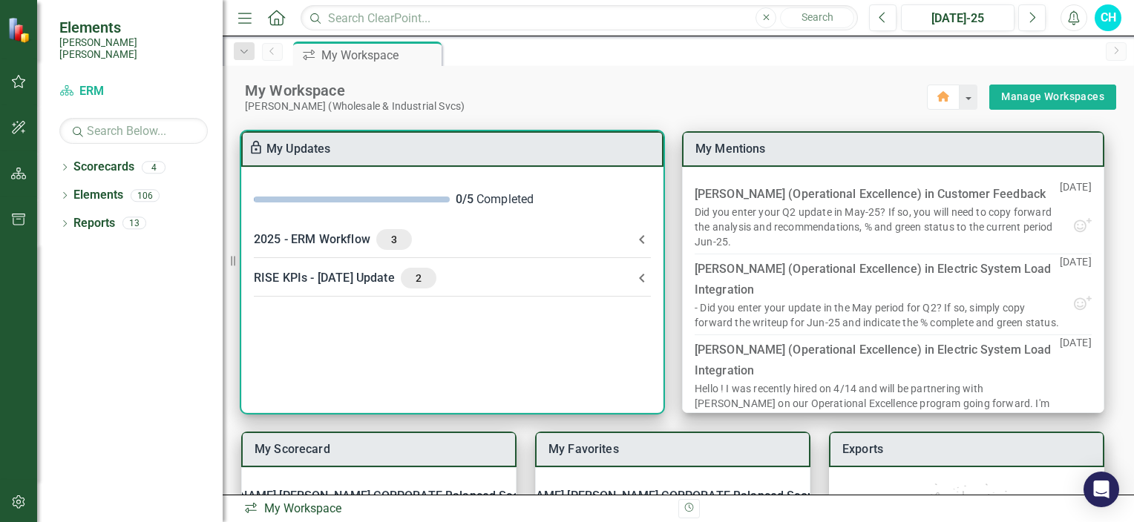
click at [343, 237] on div "2025 - ERM Workflow 3" at bounding box center [443, 239] width 379 height 21
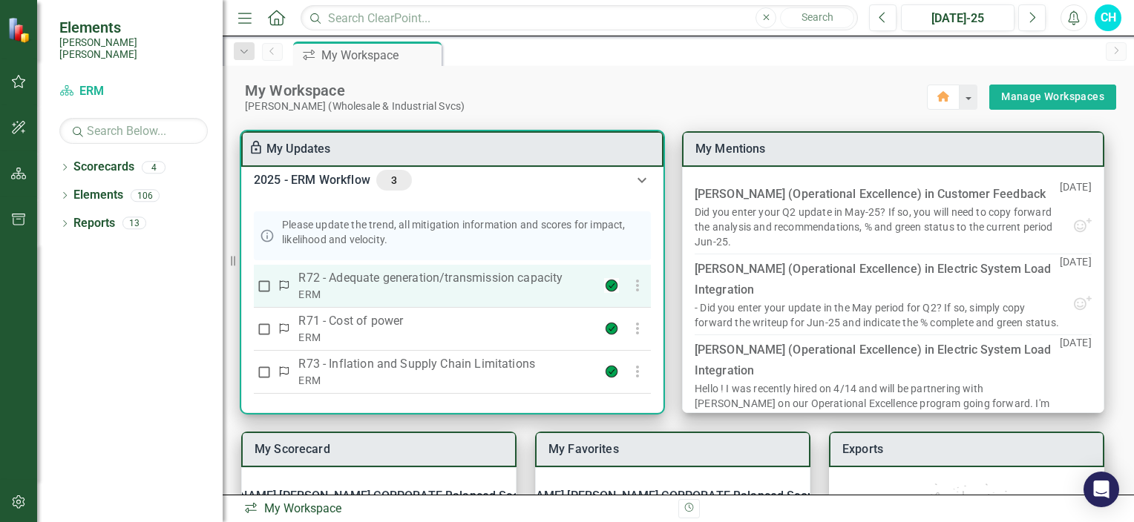
scroll to position [83, 0]
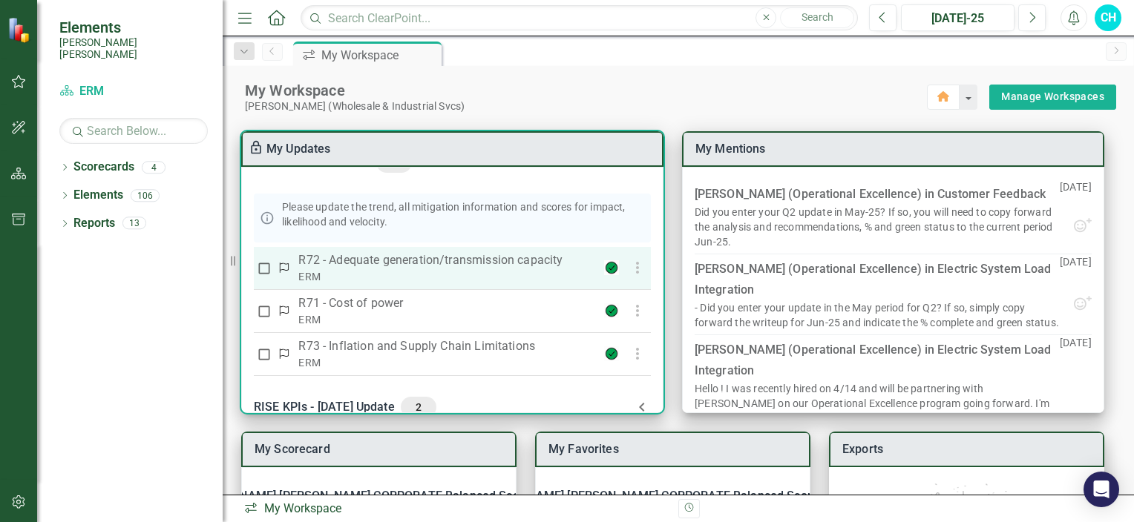
click at [327, 332] on th "R73 - Inflation and Supply Chain Limitations ERM" at bounding box center [445, 353] width 303 height 43
click at [264, 268] on input "checkbox" at bounding box center [264, 268] width 15 height 15
checkbox input "true"
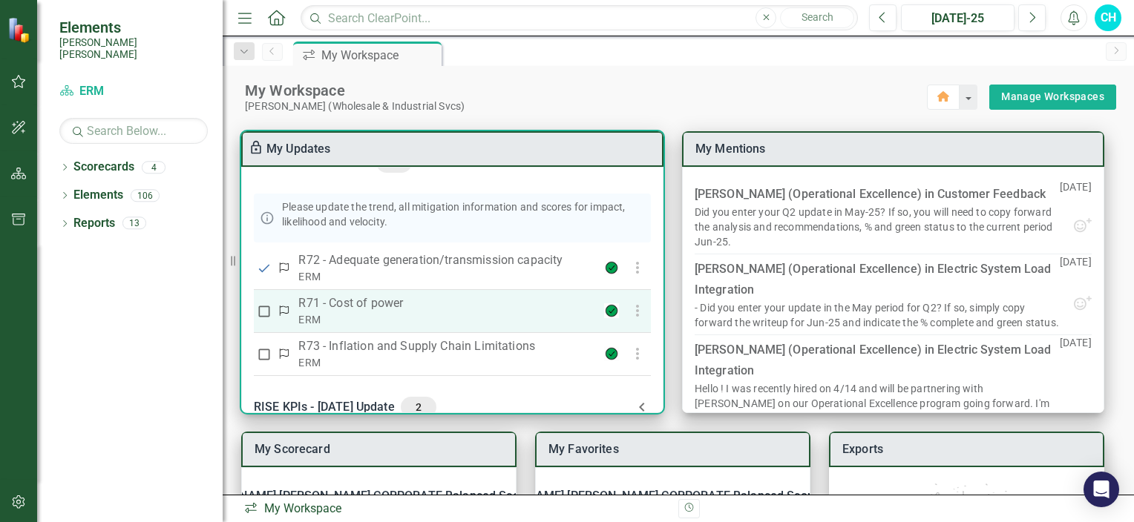
click at [261, 309] on input "checkbox" at bounding box center [264, 311] width 15 height 15
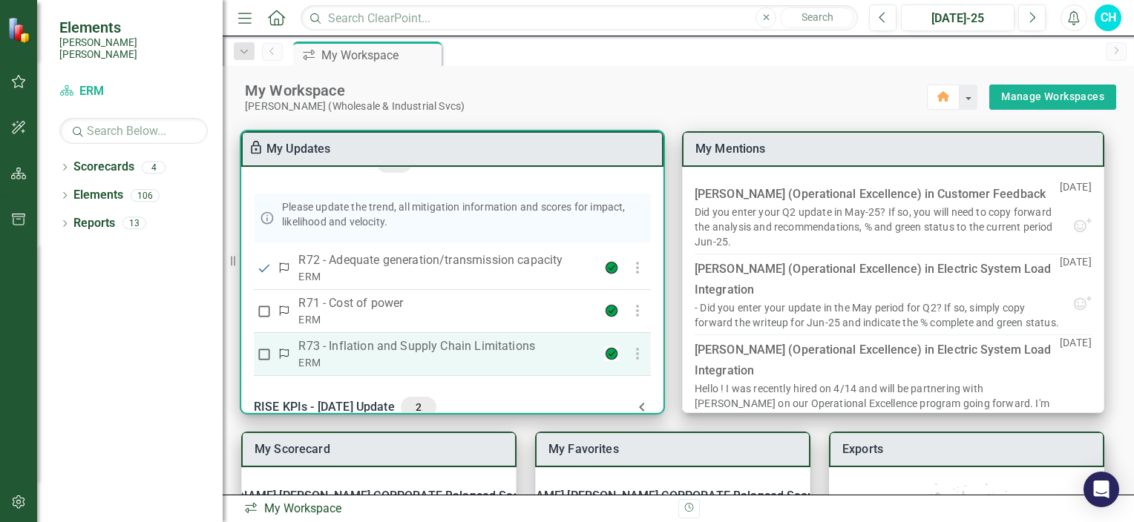
checkbox input "true"
click at [264, 355] on input "checkbox" at bounding box center [264, 354] width 15 height 15
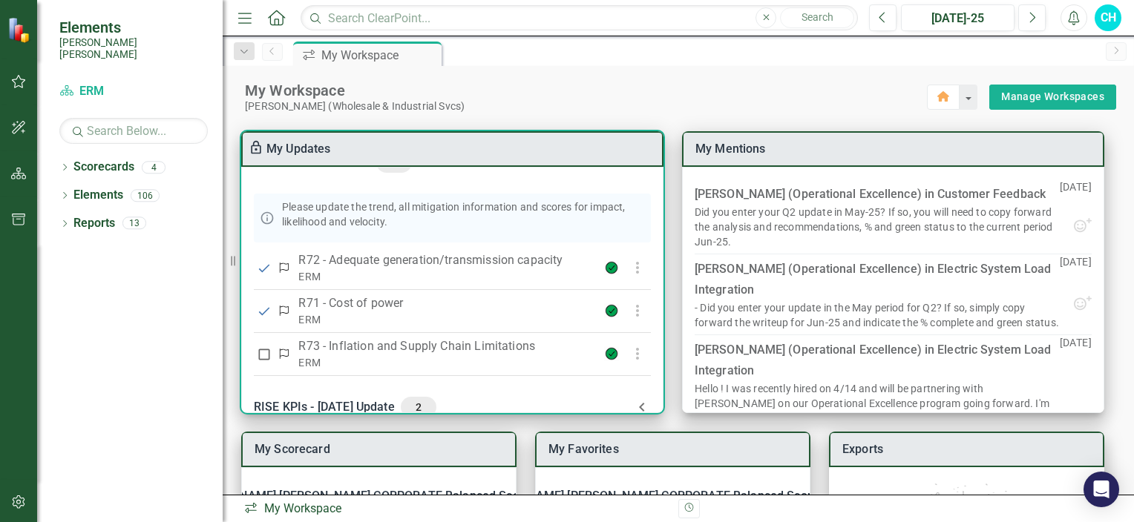
checkbox input "true"
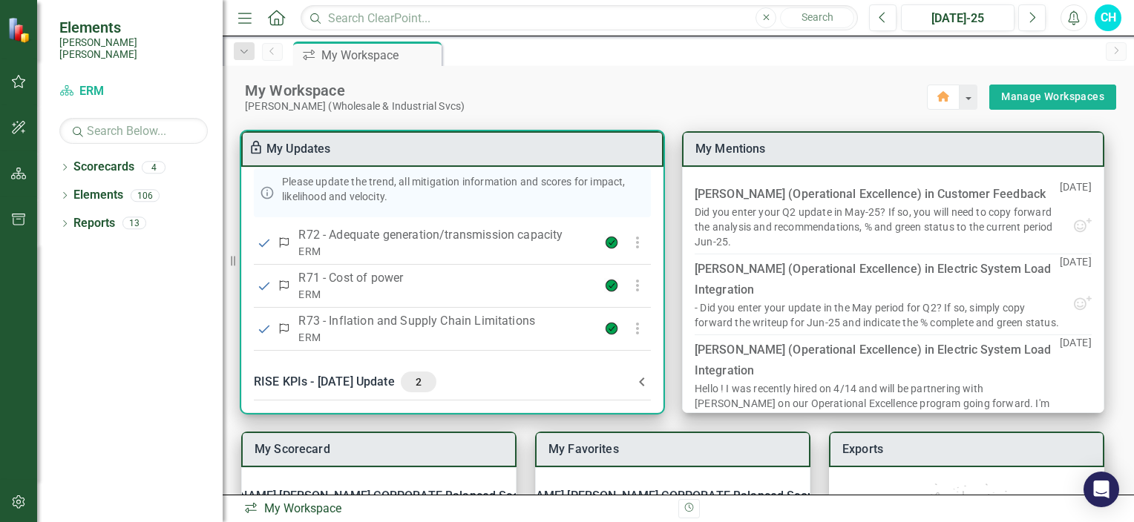
click at [359, 151] on div "My Updates" at bounding box center [452, 149] width 422 height 36
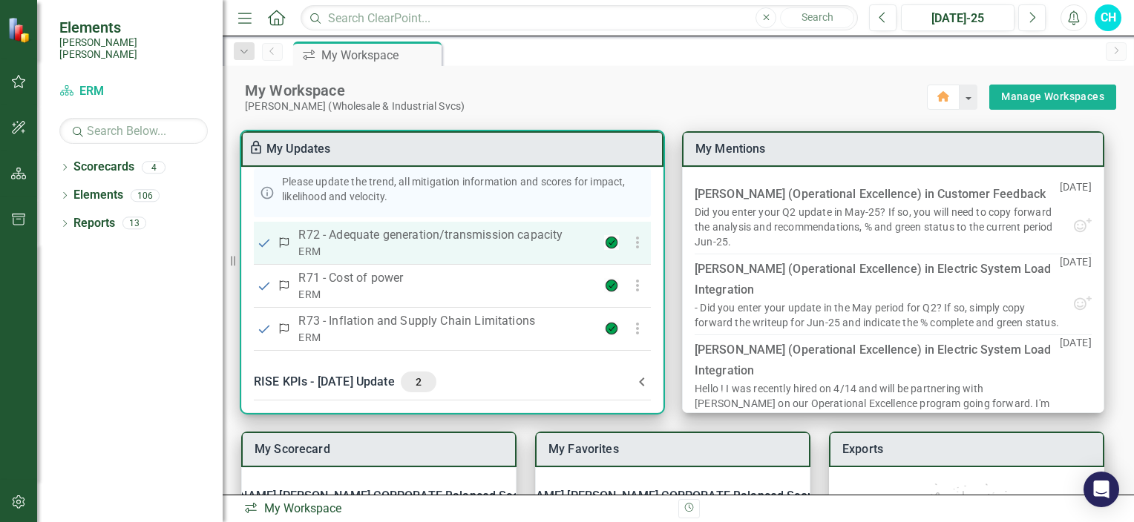
click at [269, 240] on input "checkbox" at bounding box center [264, 243] width 15 height 15
checkbox input "false"
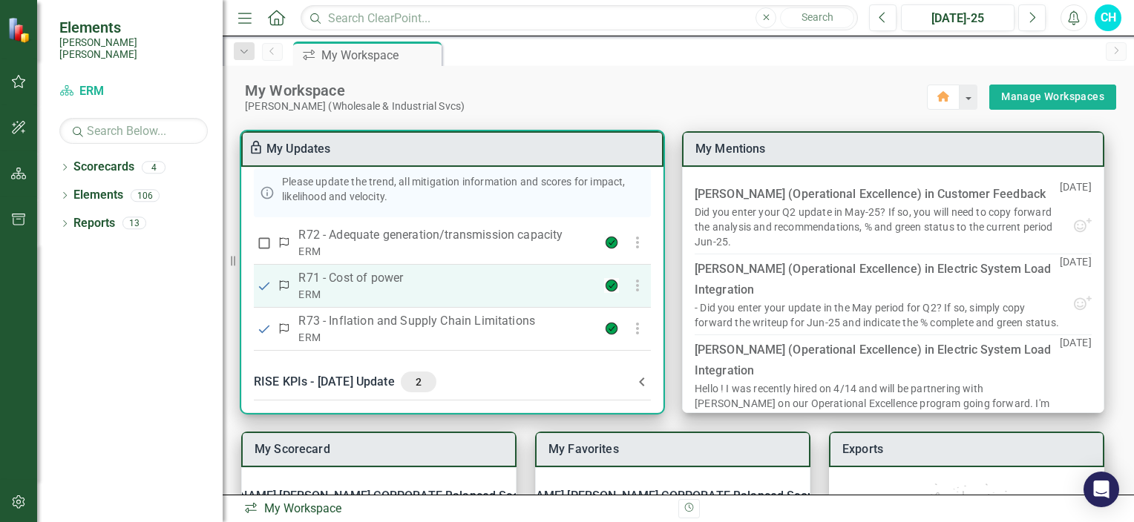
click at [265, 285] on input "checkbox" at bounding box center [264, 286] width 15 height 15
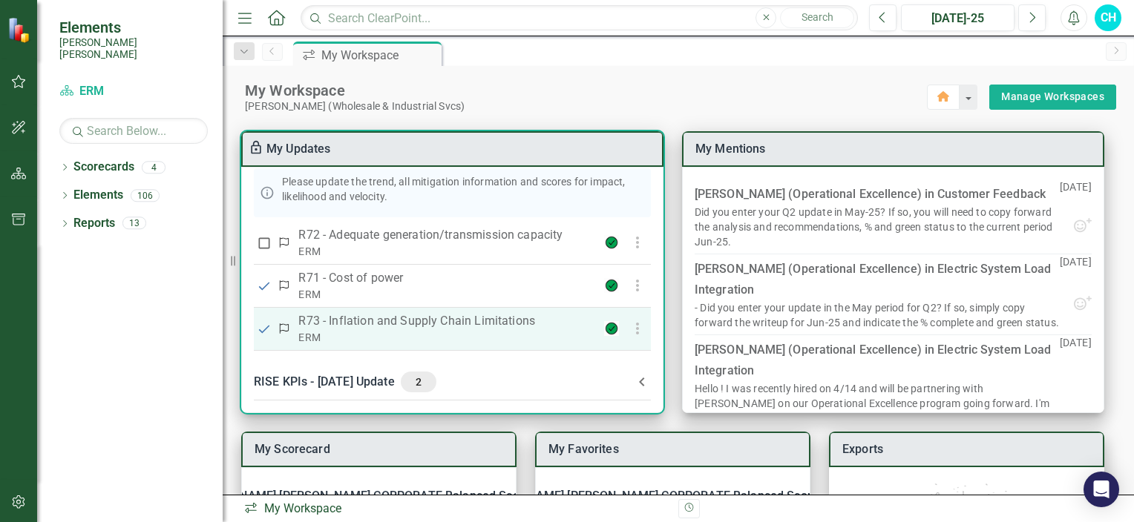
checkbox input "false"
click at [263, 328] on input "checkbox" at bounding box center [264, 329] width 15 height 15
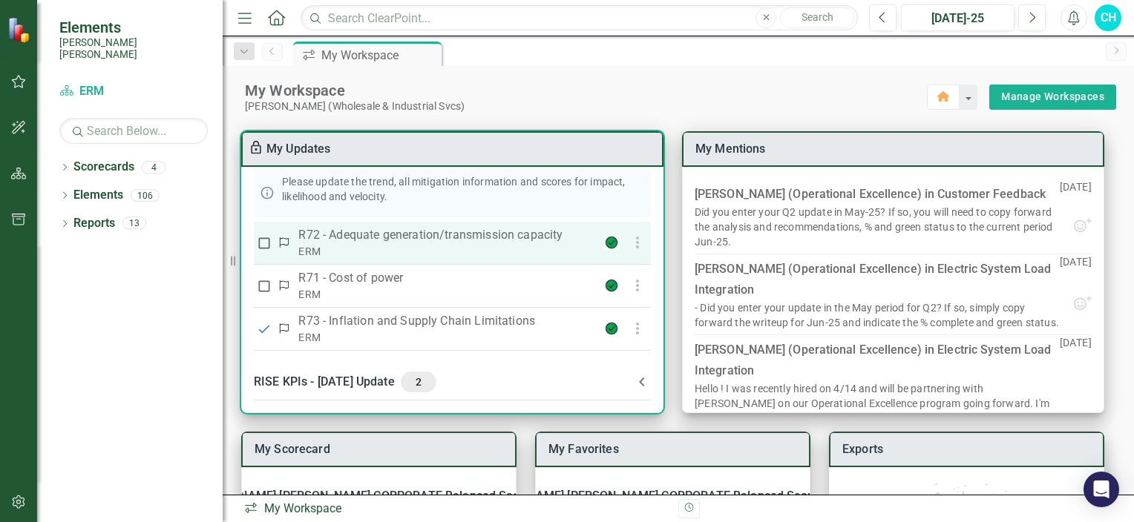
checkbox input "false"
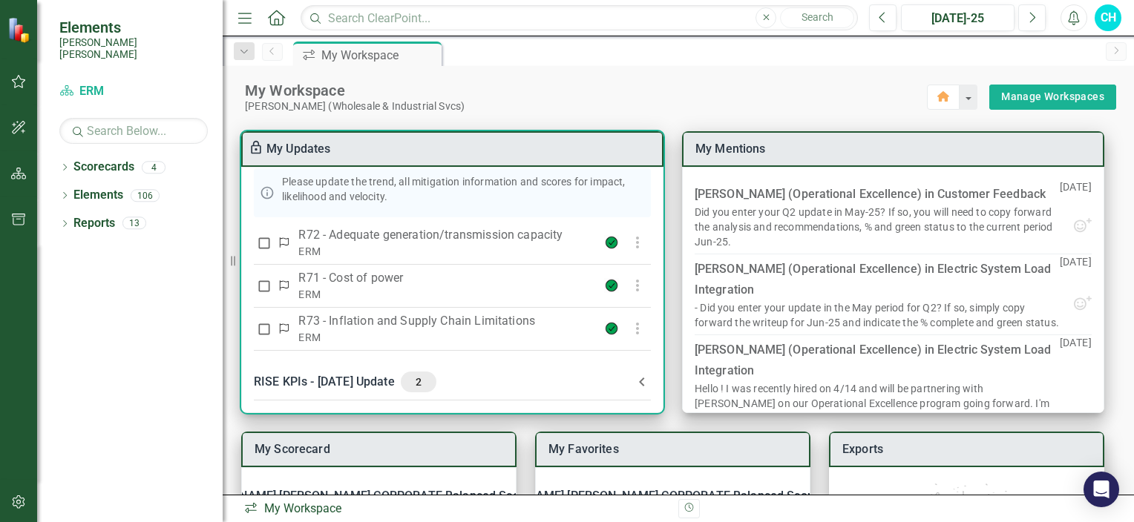
click at [398, 151] on div "My Updates" at bounding box center [452, 149] width 422 height 36
click at [285, 148] on link "My Updates" at bounding box center [298, 149] width 65 height 14
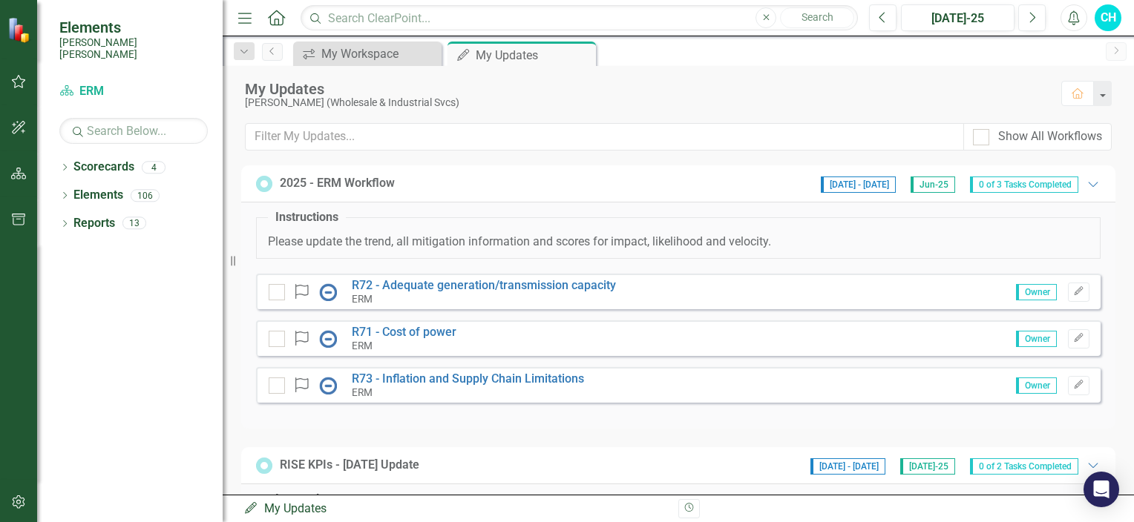
click at [285, 148] on input "text" at bounding box center [604, 136] width 719 height 27
click at [274, 288] on input "checkbox" at bounding box center [274, 289] width 10 height 10
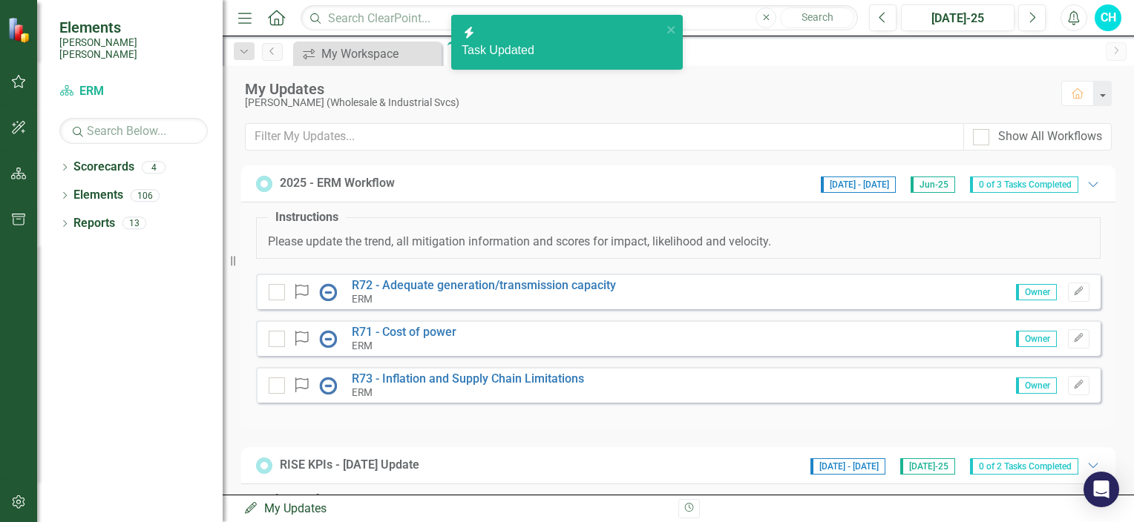
checkbox input "true"
click at [279, 338] on div at bounding box center [277, 339] width 16 height 16
click at [278, 338] on input "checkbox" at bounding box center [274, 336] width 10 height 10
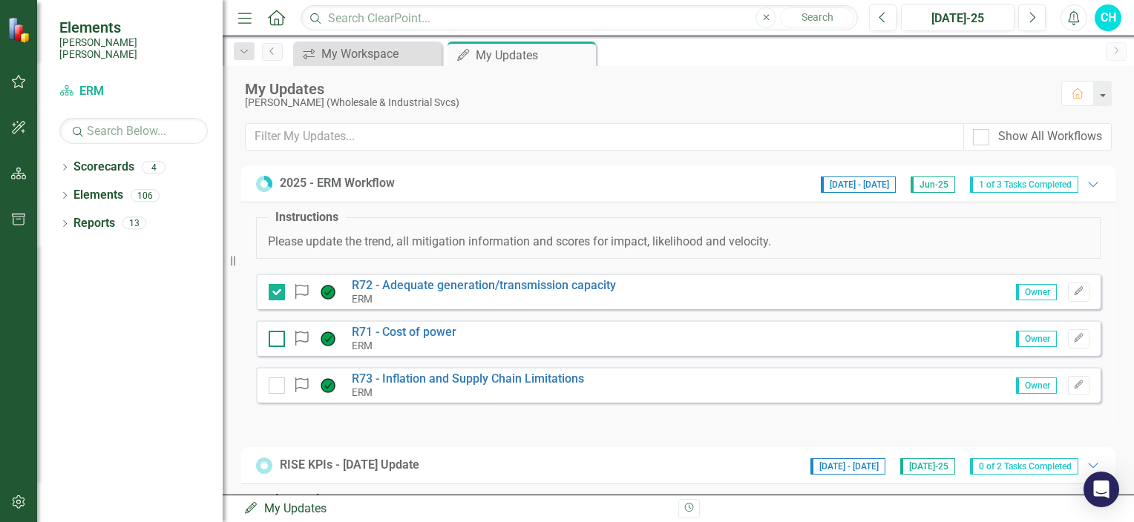
checkbox input "true"
click at [276, 391] on div at bounding box center [277, 386] width 16 height 16
click at [276, 387] on input "checkbox" at bounding box center [274, 383] width 10 height 10
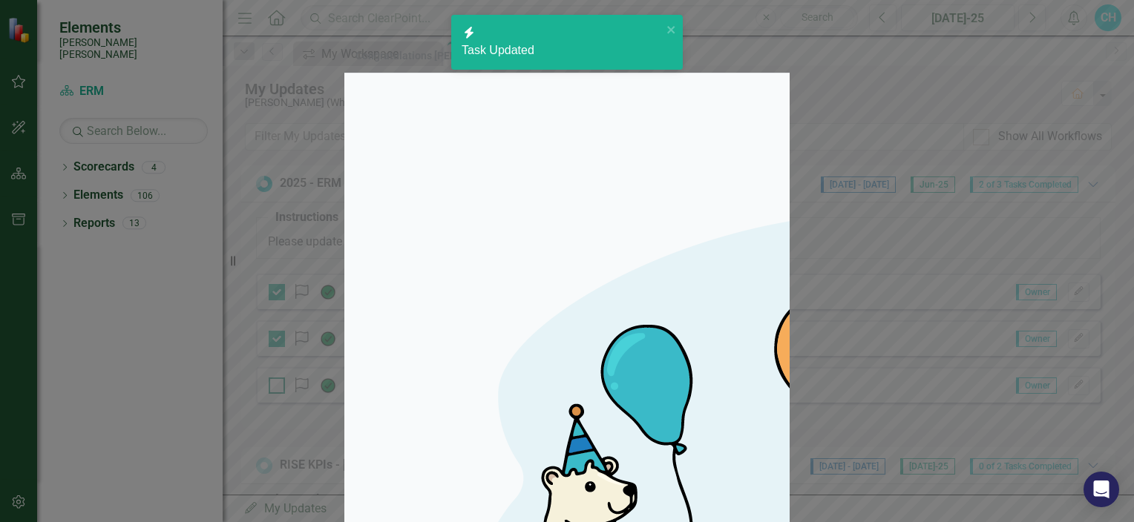
checkbox input "true"
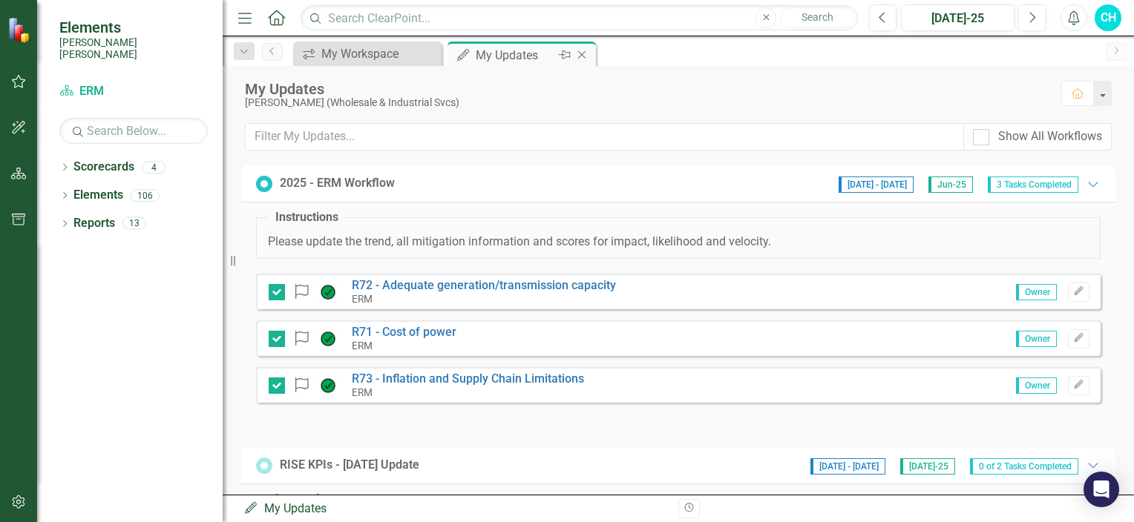
click at [580, 58] on icon "Close" at bounding box center [581, 55] width 15 height 12
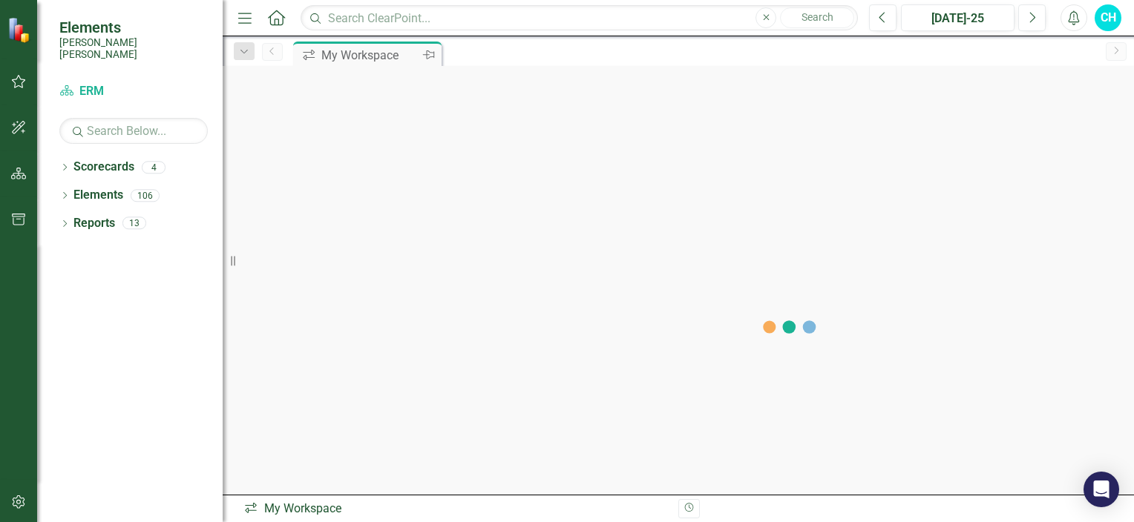
click at [344, 55] on div "My Workspace" at bounding box center [370, 55] width 98 height 19
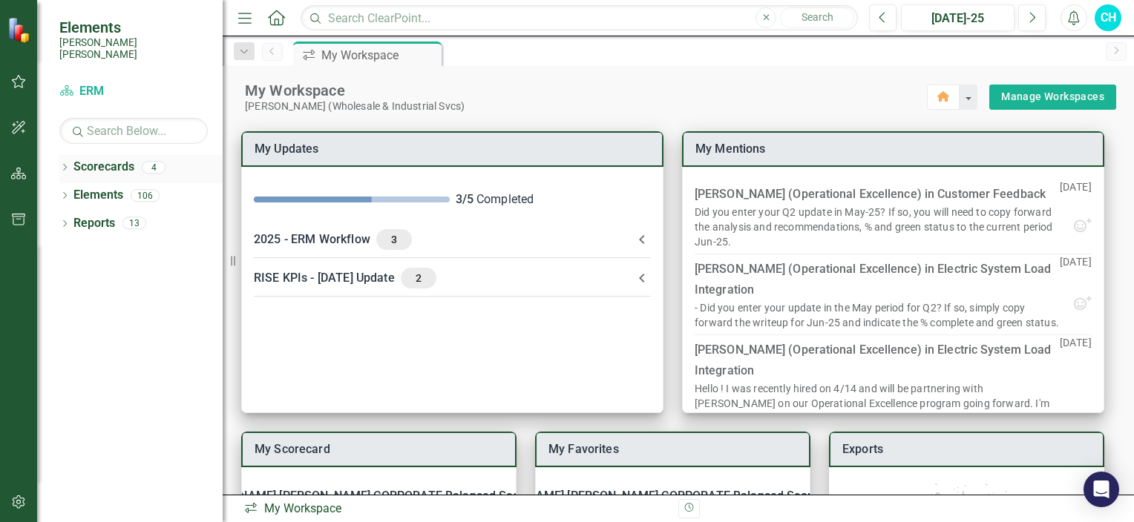
click at [65, 165] on icon "Dropdown" at bounding box center [64, 169] width 10 height 8
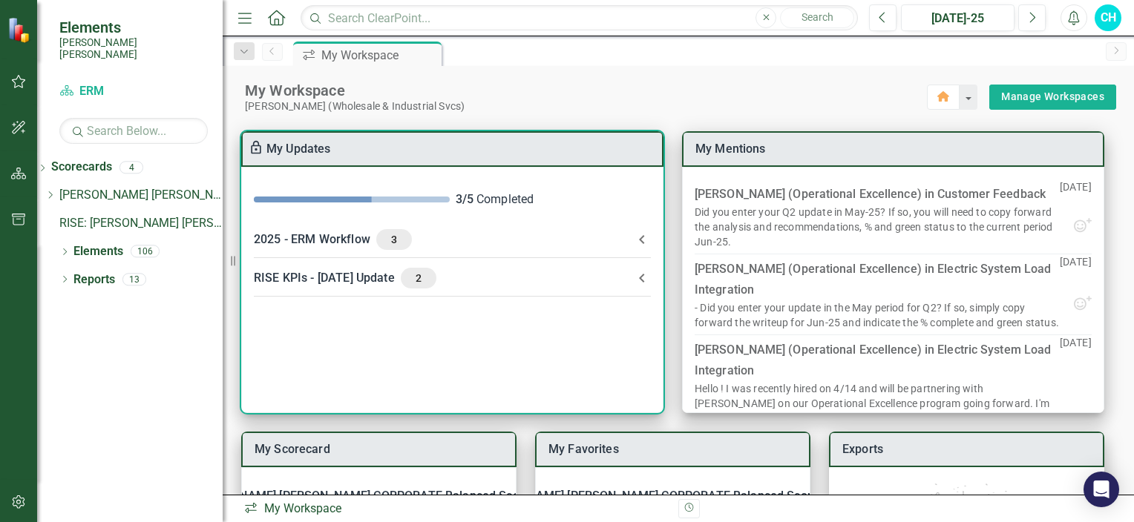
click at [302, 151] on link "My Updates" at bounding box center [298, 149] width 65 height 14
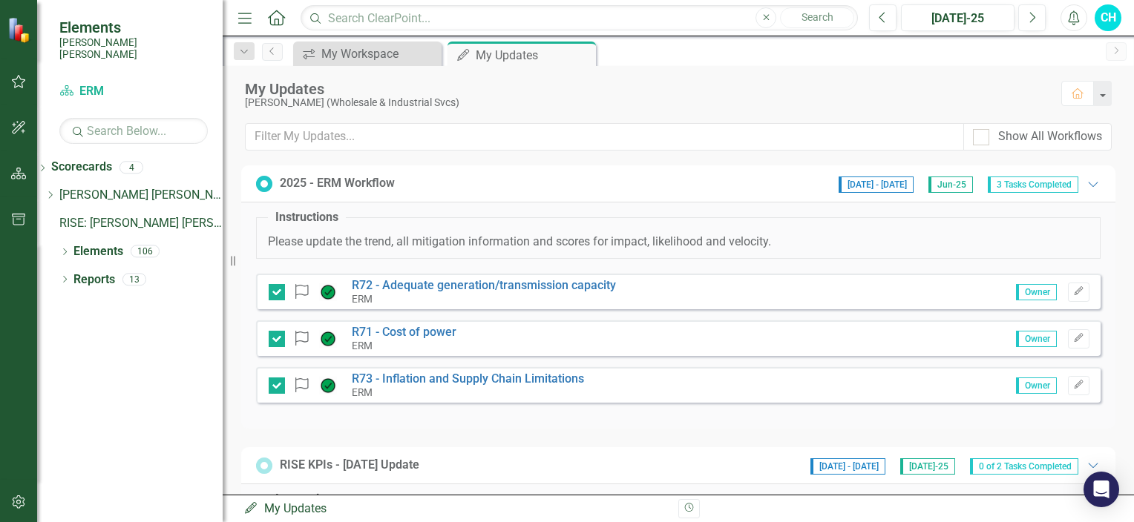
click at [302, 151] on div "Show All Workflows" at bounding box center [678, 142] width 911 height 39
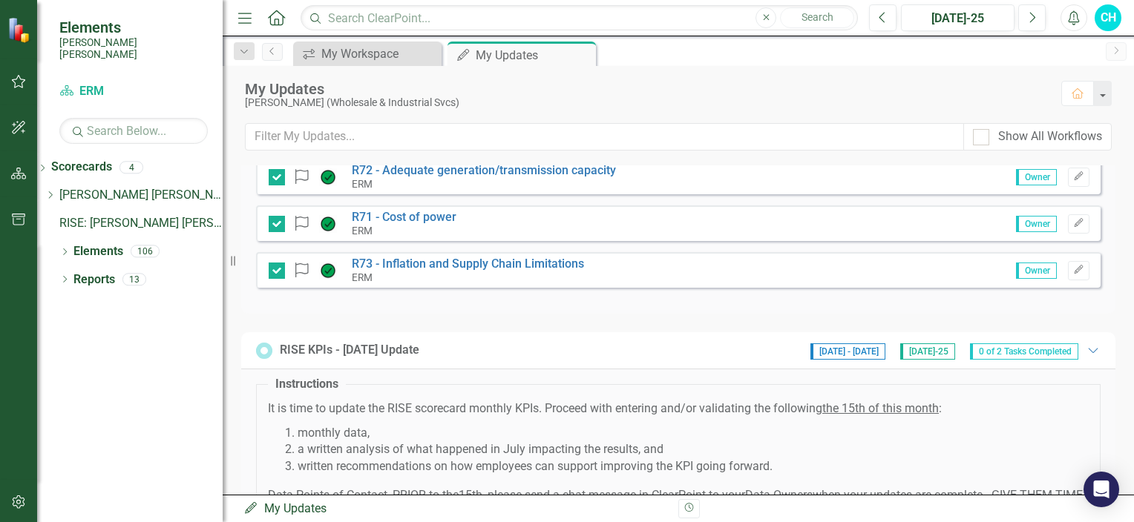
scroll to position [114, 0]
click at [56, 191] on icon "Dropdown" at bounding box center [50, 195] width 11 height 9
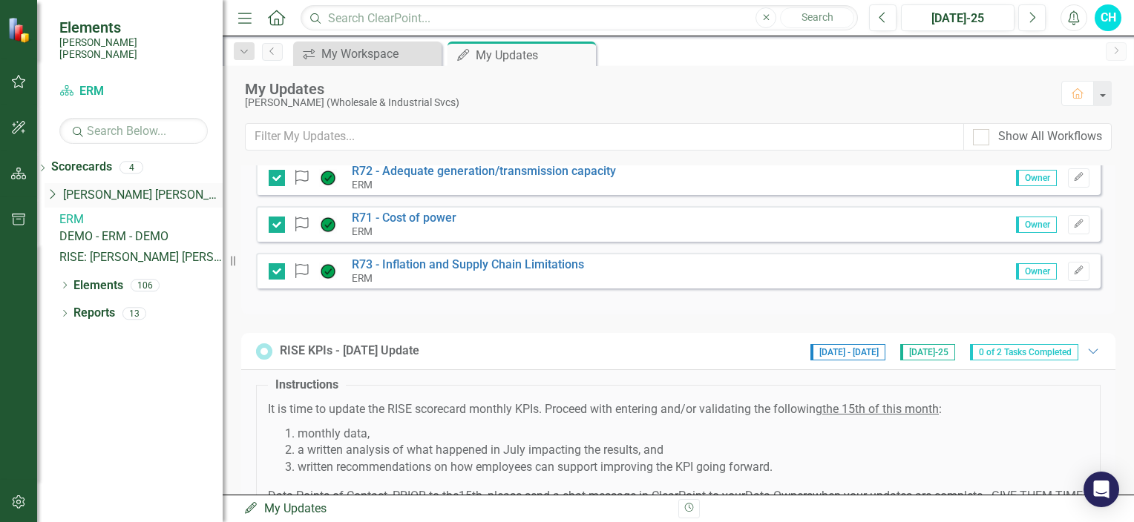
click at [59, 189] on icon "Dropdown" at bounding box center [52, 195] width 15 height 12
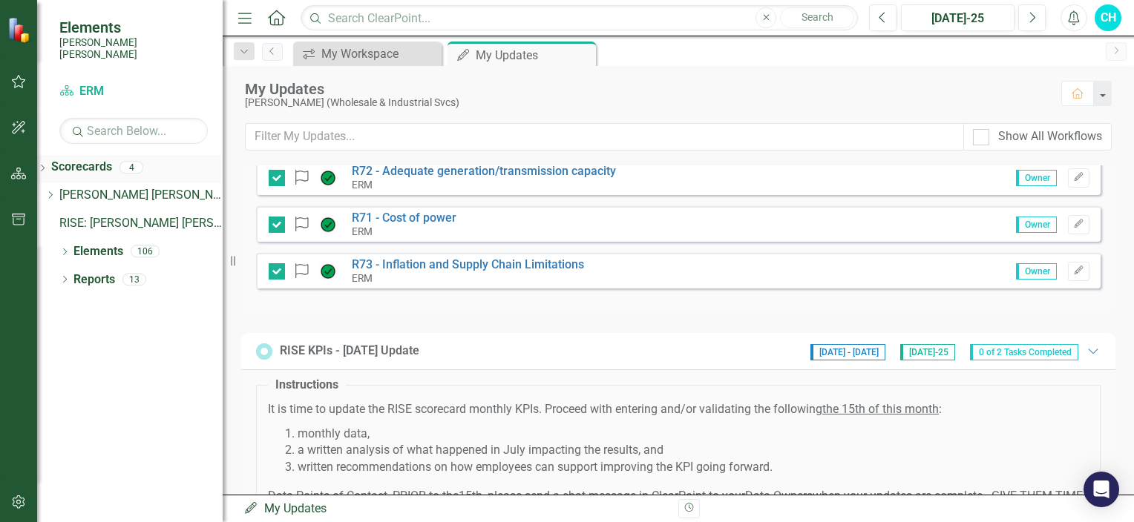
click at [47, 166] on icon "Dropdown" at bounding box center [42, 170] width 10 height 8
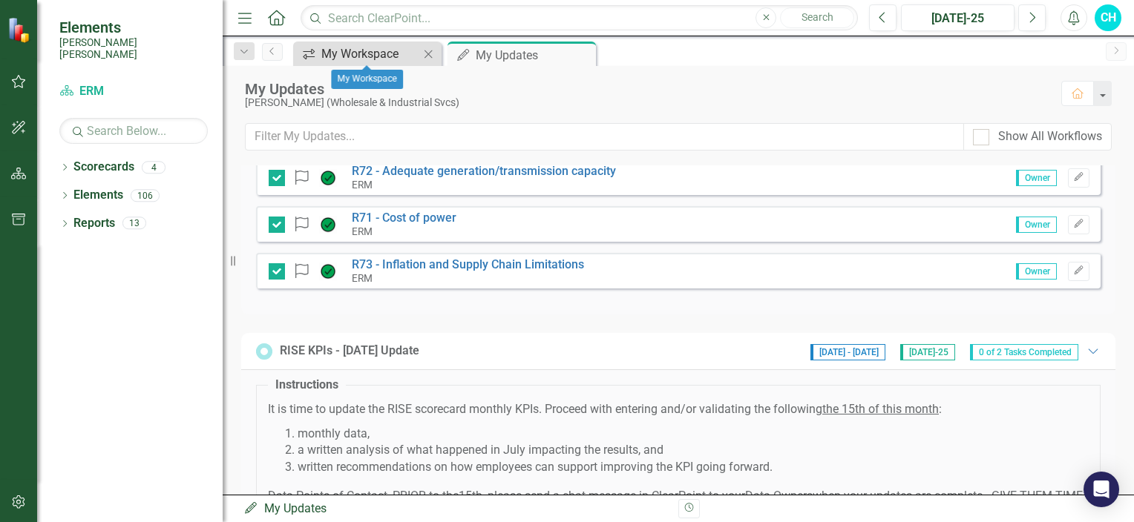
click at [353, 47] on div "My Workspace" at bounding box center [370, 54] width 98 height 19
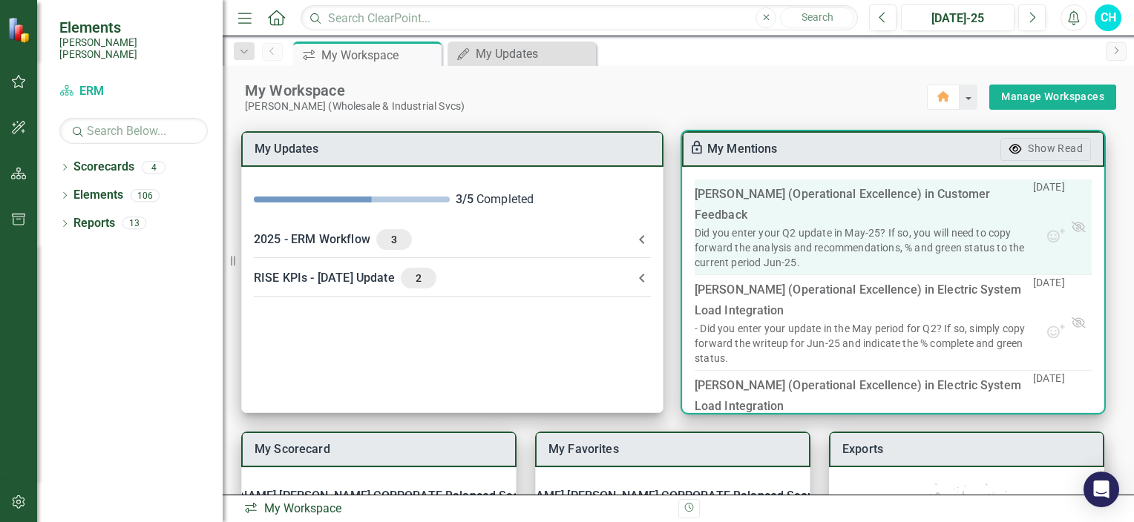
click at [741, 226] on div "Did you enter your Q2 update in May-25? If so, you will need to copy forward th…" at bounding box center [864, 248] width 338 height 45
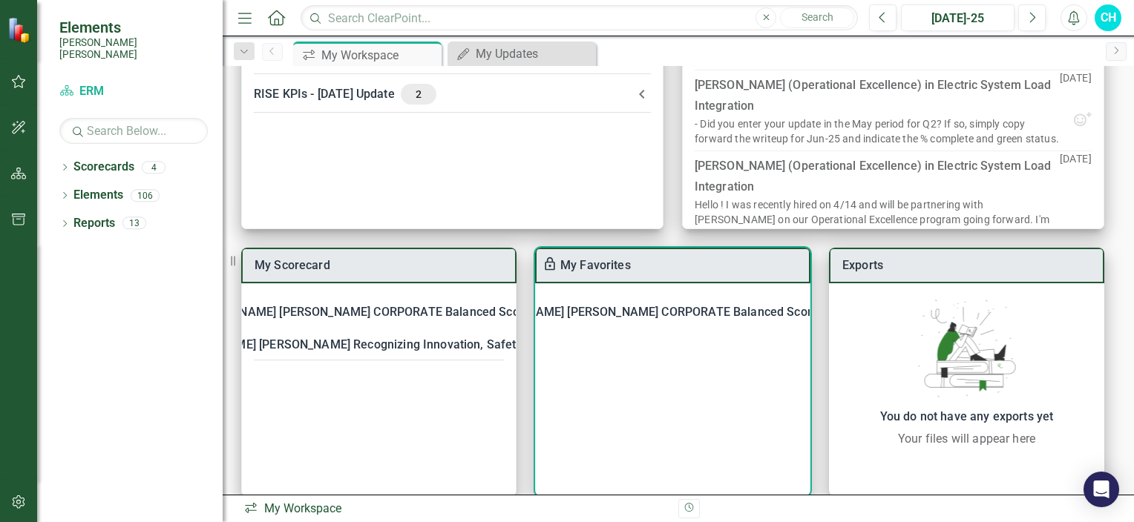
scroll to position [184, 0]
click at [600, 364] on div "Santee [PERSON_NAME] CORPORATE Balanced Scorecard Industrial Customer Survey % …" at bounding box center [672, 390] width 275 height 213
click at [585, 315] on div "[PERSON_NAME] [PERSON_NAME] CORPORATE Balanced Scorecard" at bounding box center [658, 312] width 370 height 21
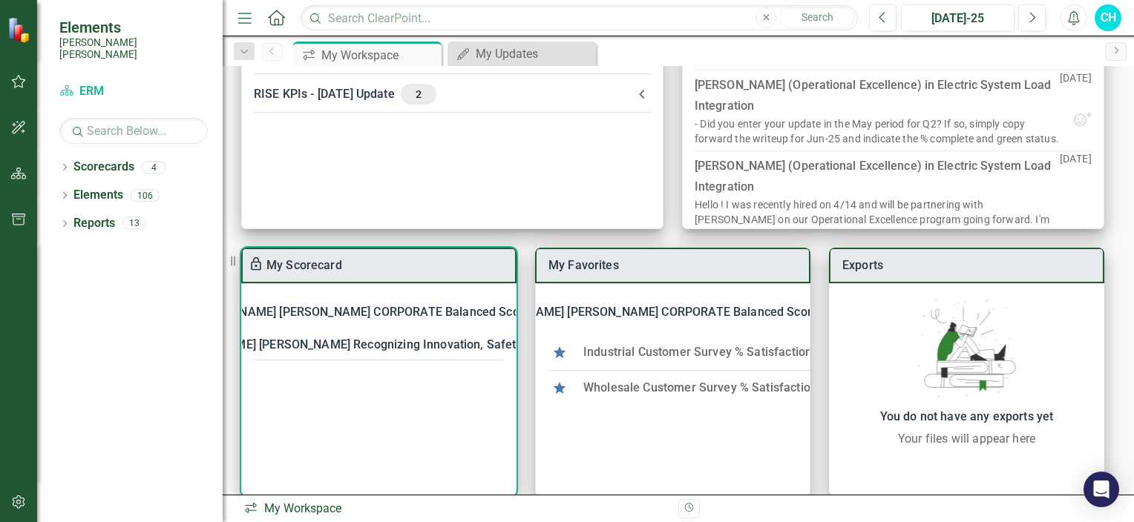
click at [439, 312] on div "[PERSON_NAME] [PERSON_NAME] CORPORATE Balanced Scorecard" at bounding box center [370, 312] width 370 height 21
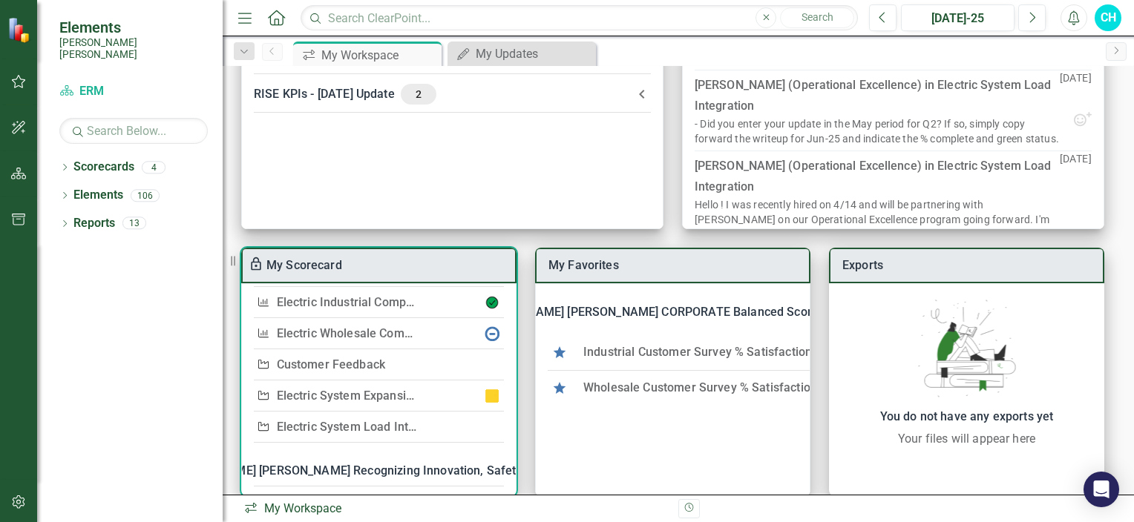
scroll to position [134, 0]
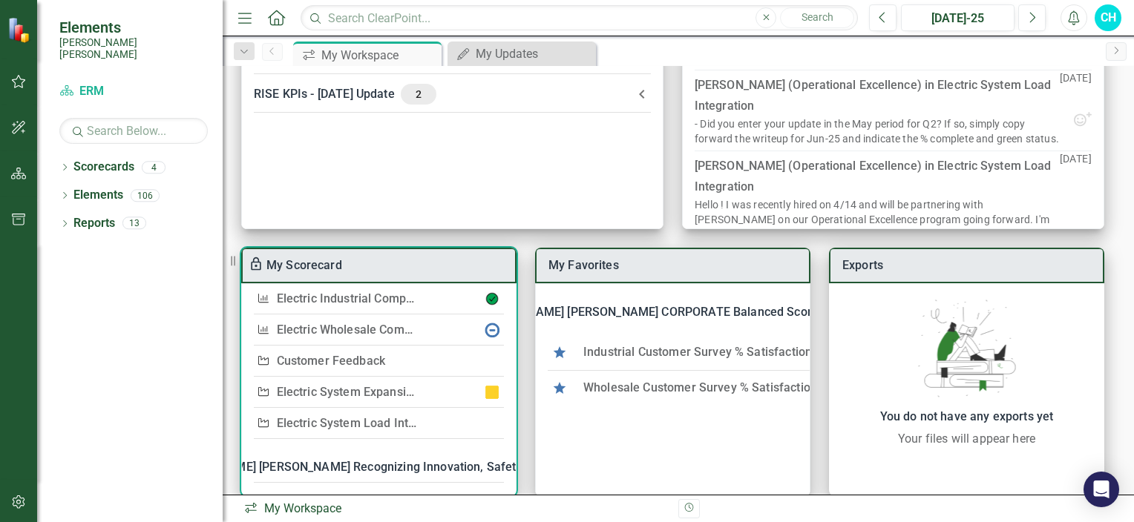
click at [366, 422] on link "Electric System Load Integration" at bounding box center [365, 423] width 177 height 14
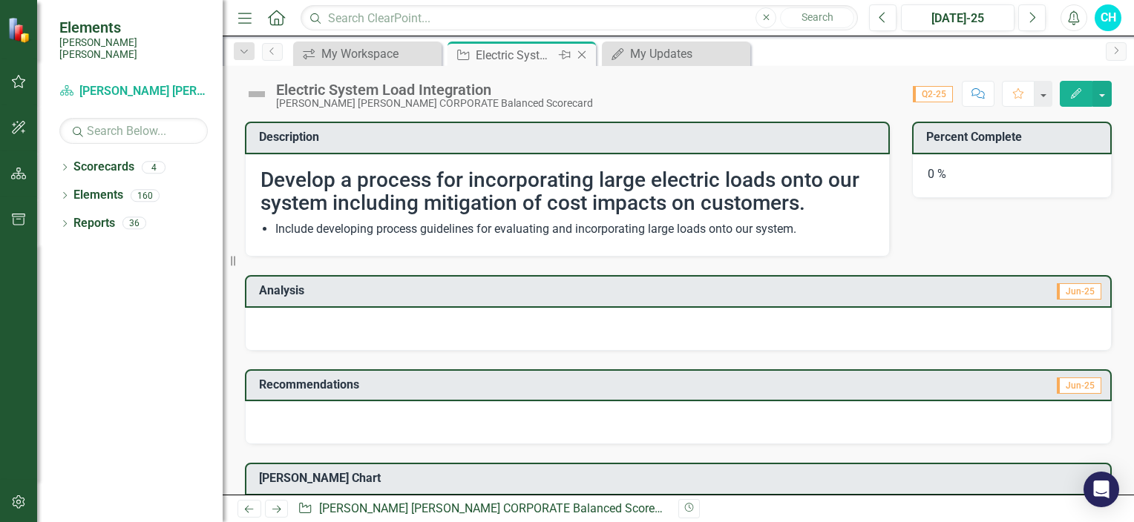
click at [587, 56] on icon "Close" at bounding box center [581, 55] width 15 height 12
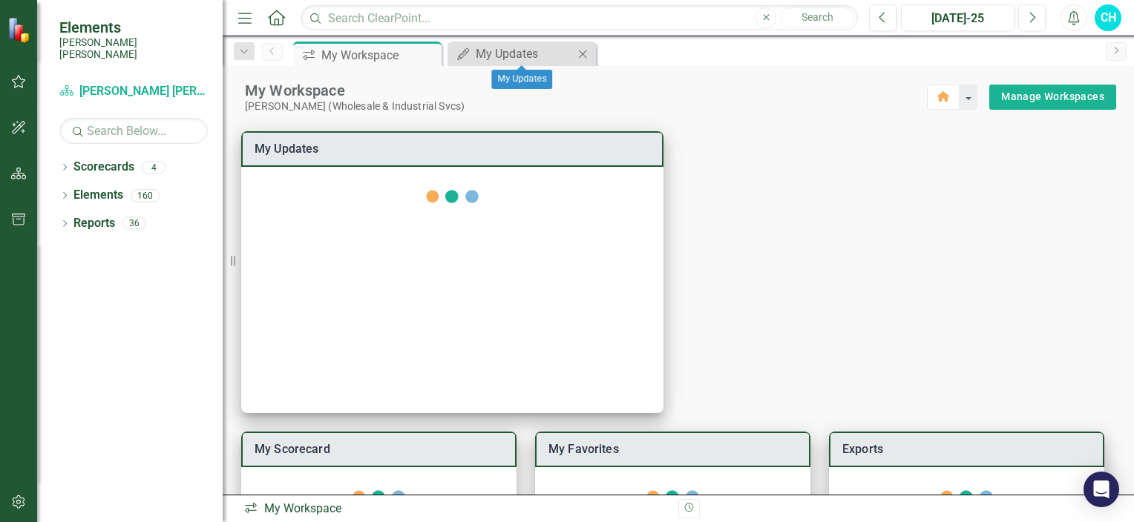
click at [586, 56] on icon at bounding box center [583, 54] width 8 height 8
